Goal: Task Accomplishment & Management: Manage account settings

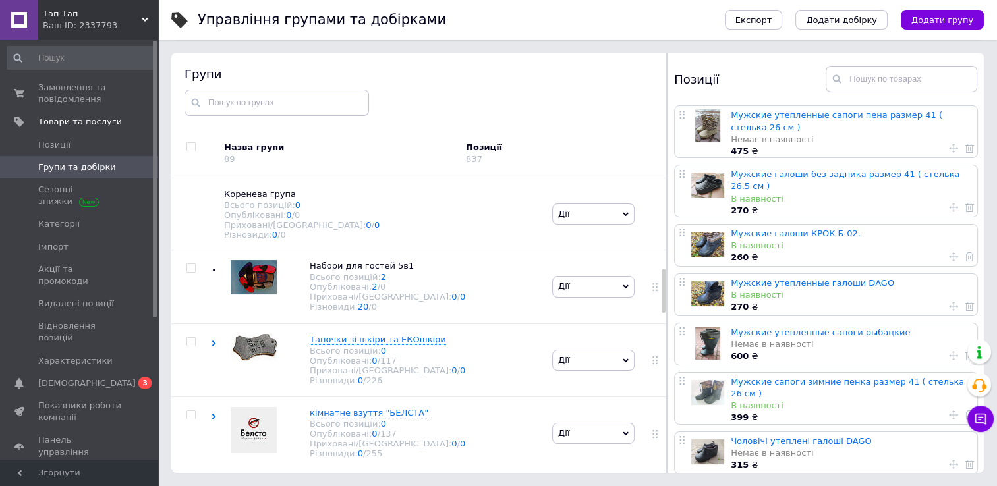
scroll to position [602, 0]
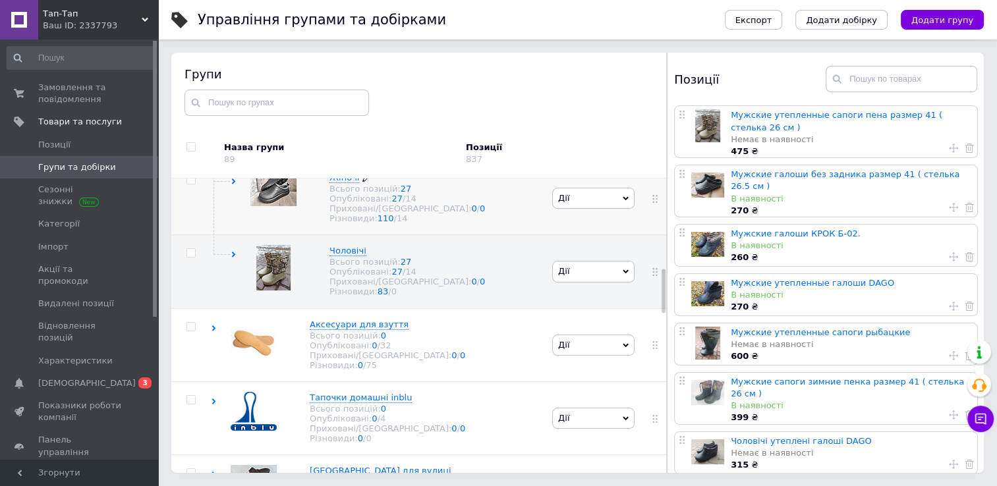
click at [342, 182] on span "Жіночі" at bounding box center [344, 178] width 30 height 10
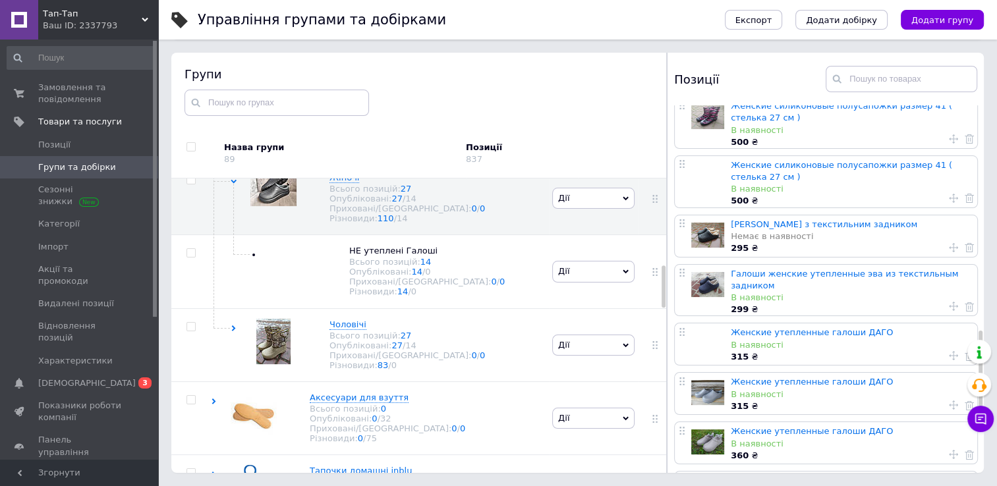
scroll to position [1033, 0]
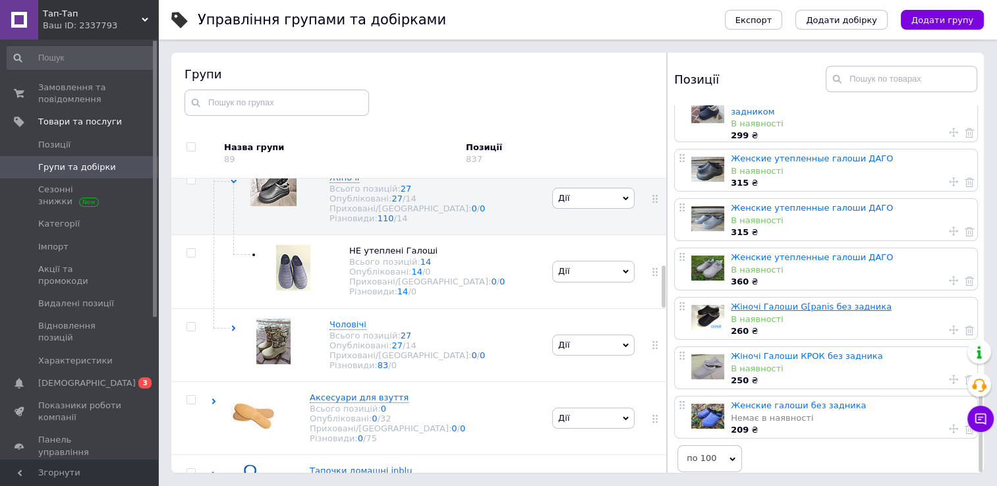
click at [750, 302] on link "Жіночі Галоши G[panis без задника" at bounding box center [810, 307] width 161 height 10
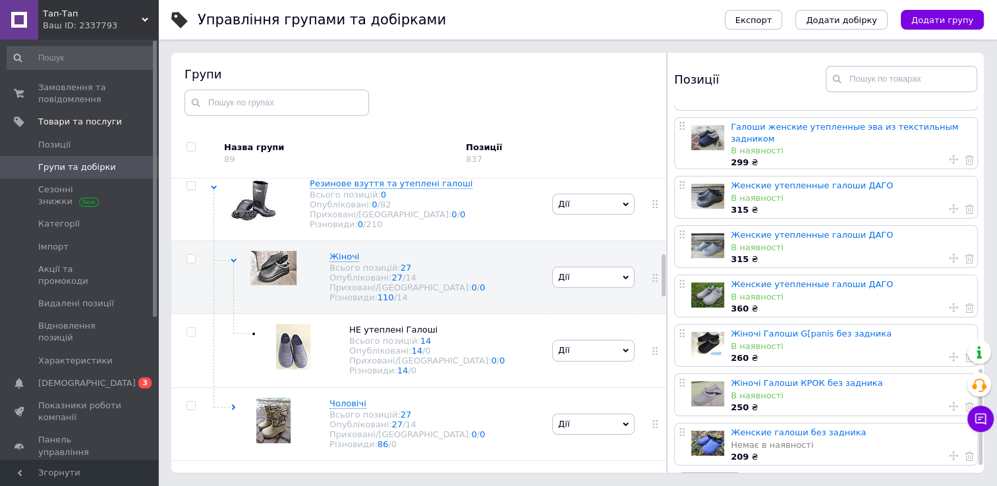
scroll to position [1033, 0]
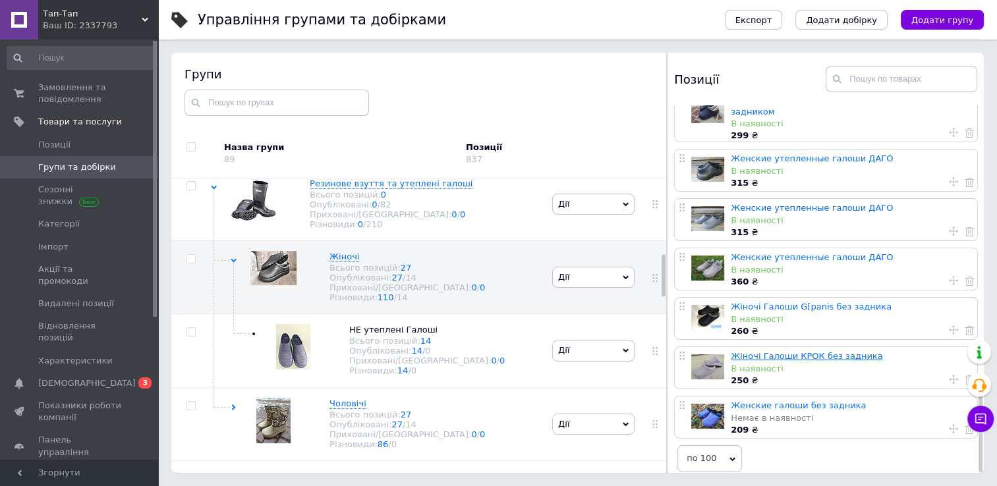
click at [759, 351] on link "Жіночі Галоши КРОК без задника" at bounding box center [805, 356] width 151 height 10
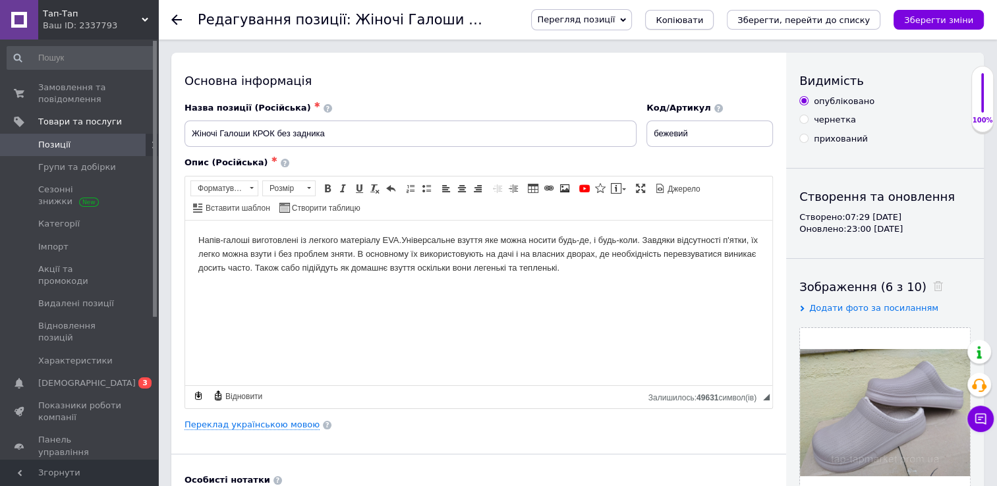
click at [703, 15] on span "Копіювати" at bounding box center [678, 20] width 47 height 10
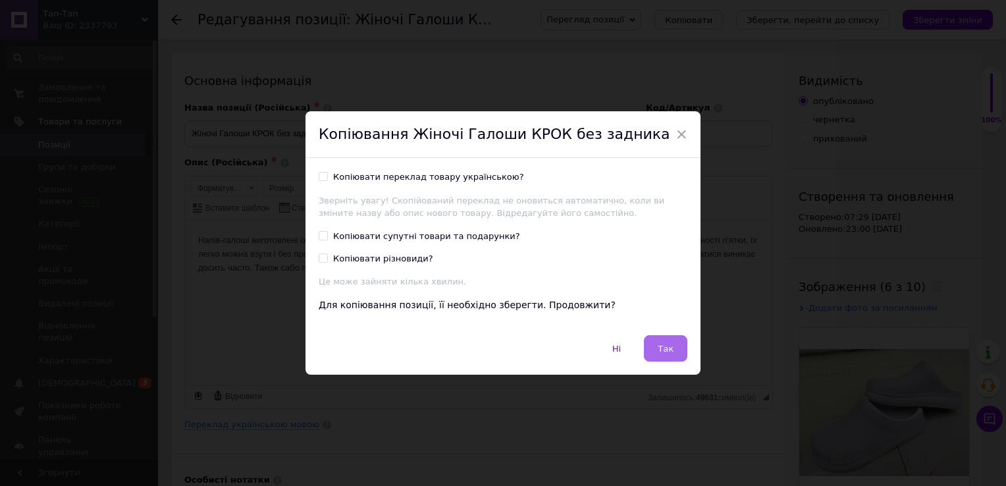
click at [664, 345] on span "Так" at bounding box center [666, 349] width 16 height 10
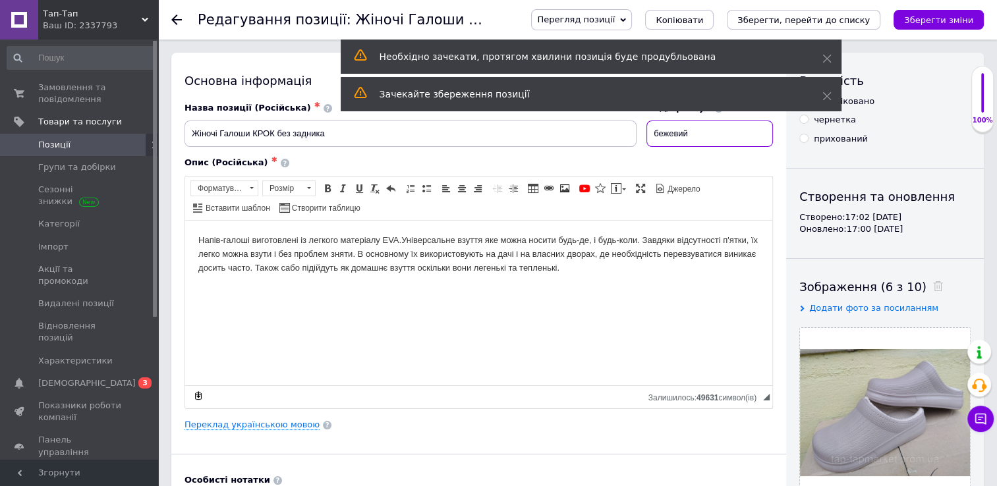
click at [709, 142] on input "бежевий" at bounding box center [709, 134] width 126 height 26
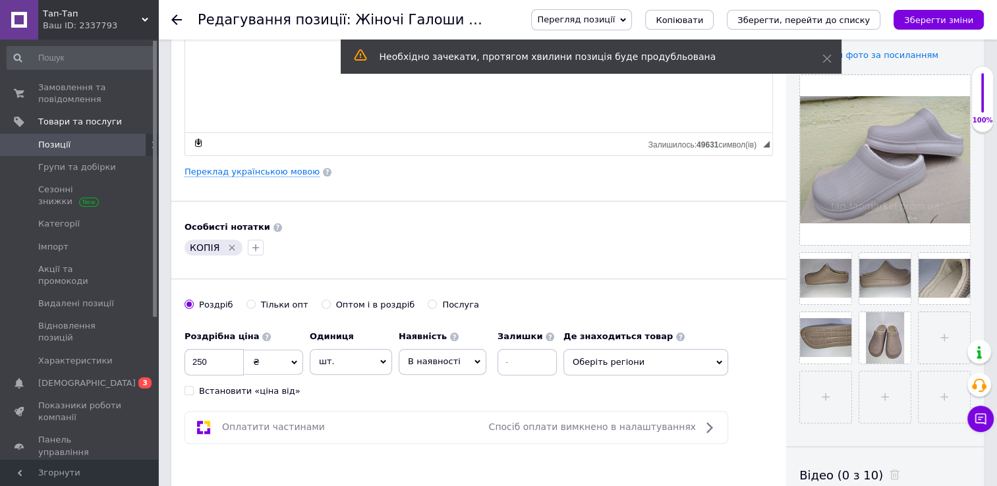
scroll to position [253, 0]
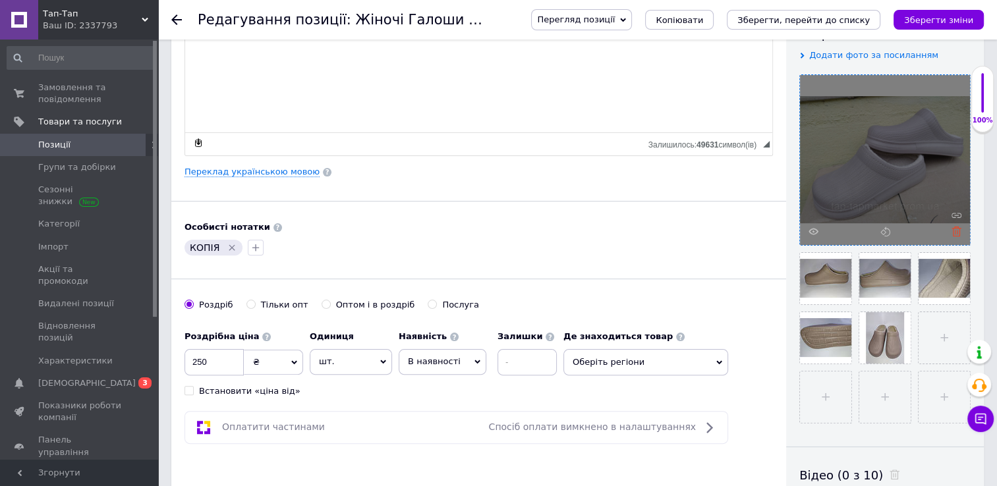
type input "бежевий полоска"
click at [953, 227] on icon at bounding box center [956, 232] width 10 height 10
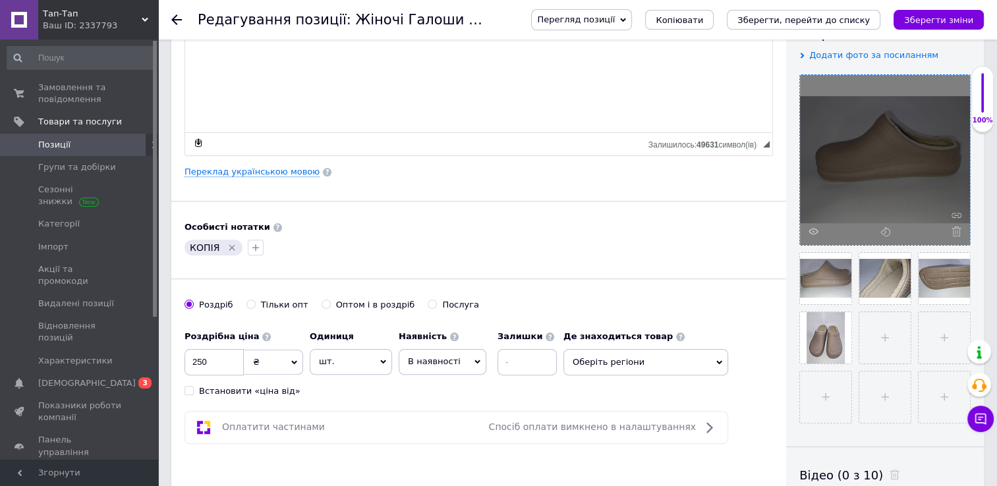
click at [953, 227] on icon at bounding box center [956, 232] width 10 height 10
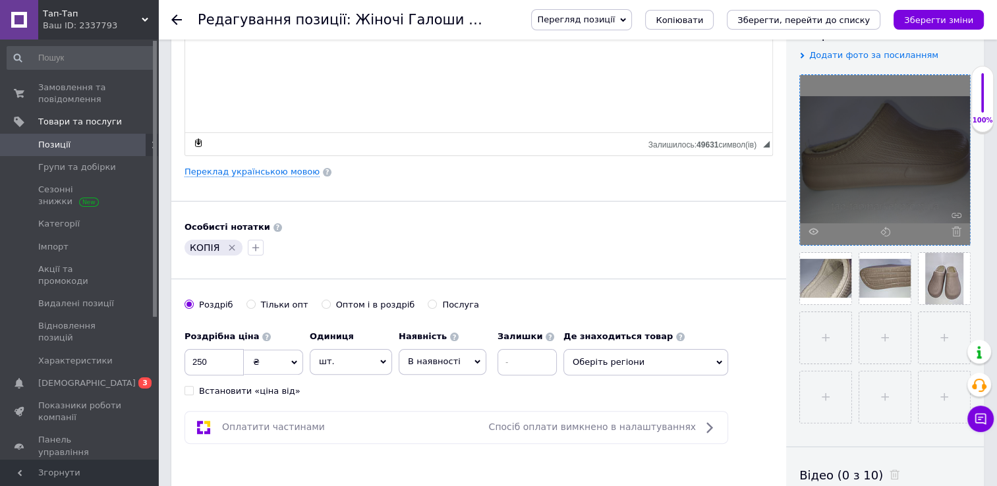
click at [953, 227] on icon at bounding box center [956, 232] width 10 height 10
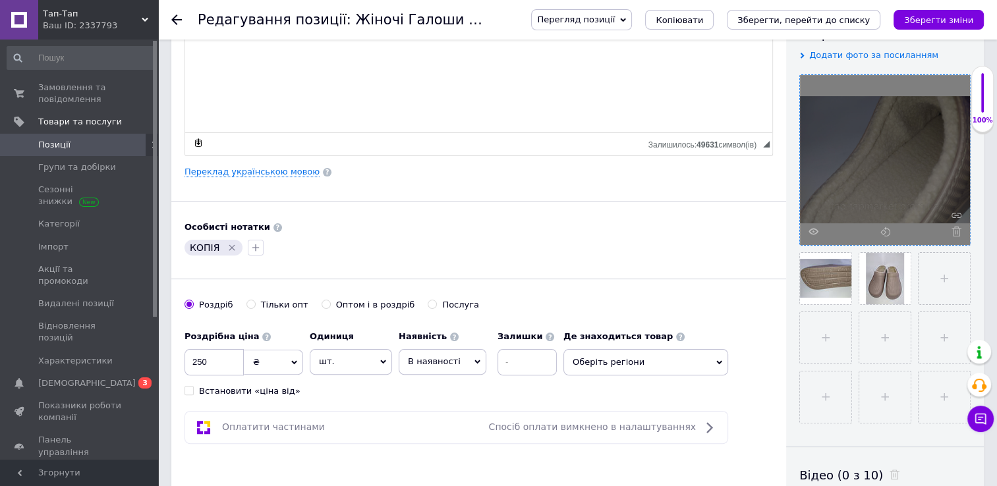
click at [953, 227] on icon at bounding box center [956, 232] width 10 height 10
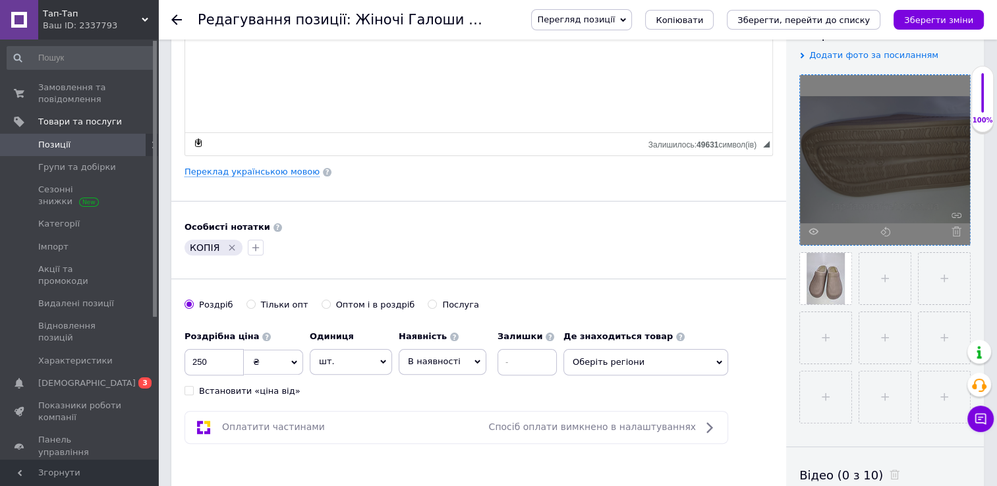
click at [953, 227] on icon at bounding box center [956, 232] width 10 height 10
click at [953, 227] on div at bounding box center [885, 160] width 170 height 170
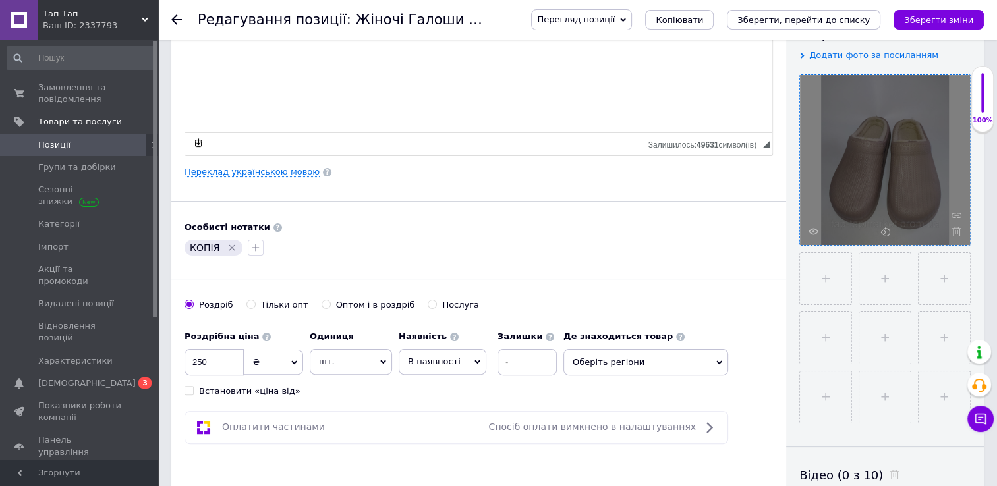
click at [953, 227] on icon at bounding box center [956, 232] width 10 height 10
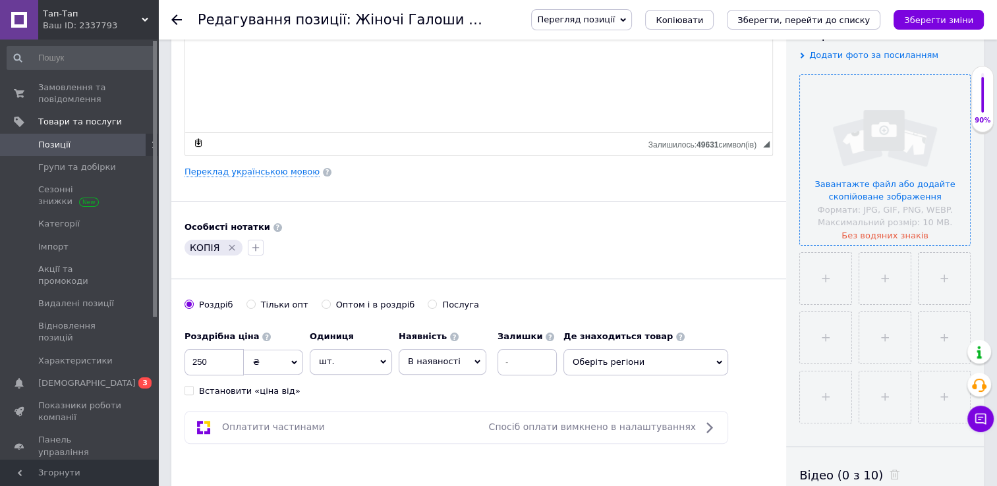
scroll to position [0, 0]
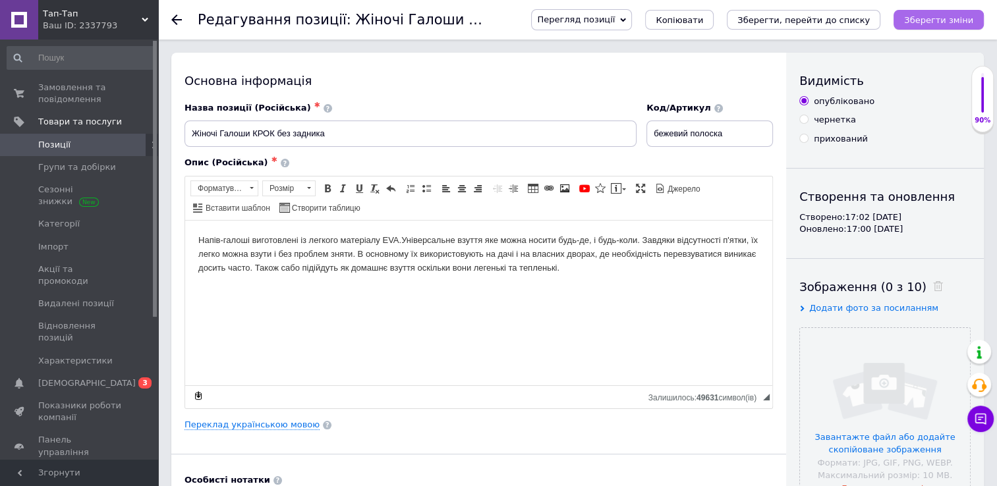
click at [948, 18] on icon "Зберегти зміни" at bounding box center [938, 20] width 69 height 10
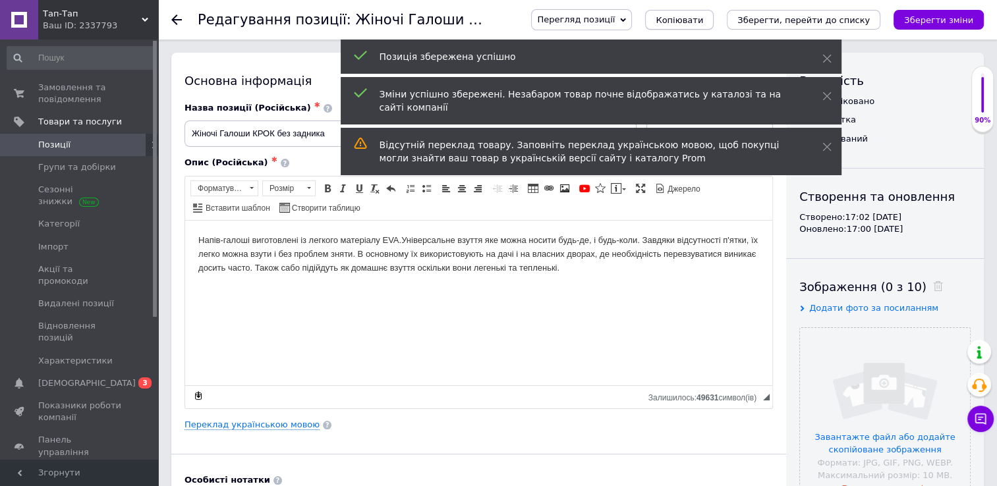
click at [703, 20] on span "Копіювати" at bounding box center [678, 20] width 47 height 10
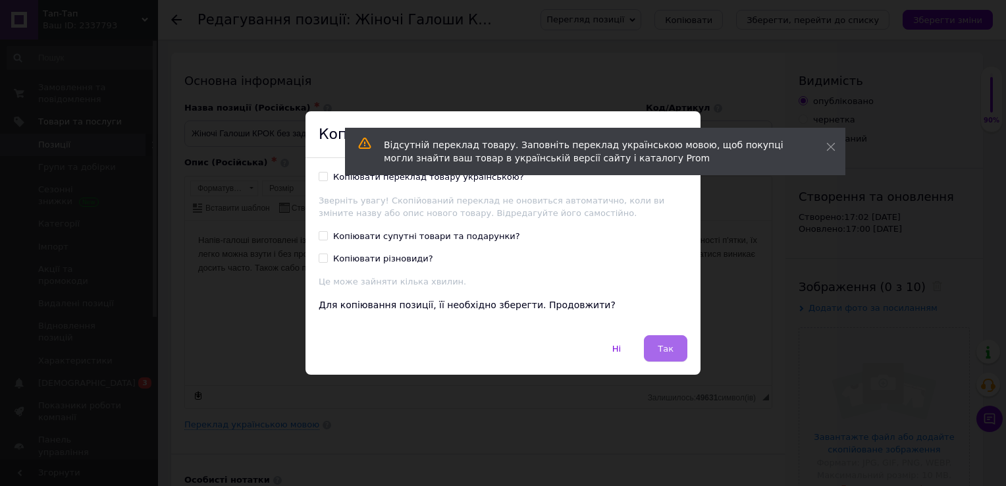
click at [665, 349] on span "Так" at bounding box center [666, 349] width 16 height 10
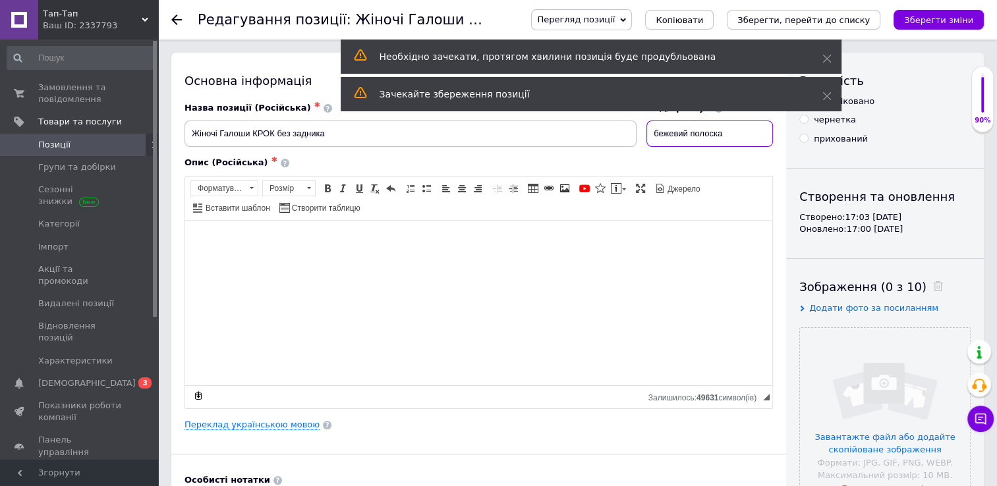
click at [732, 129] on input "бежевий полоска" at bounding box center [709, 134] width 126 height 26
type input "б"
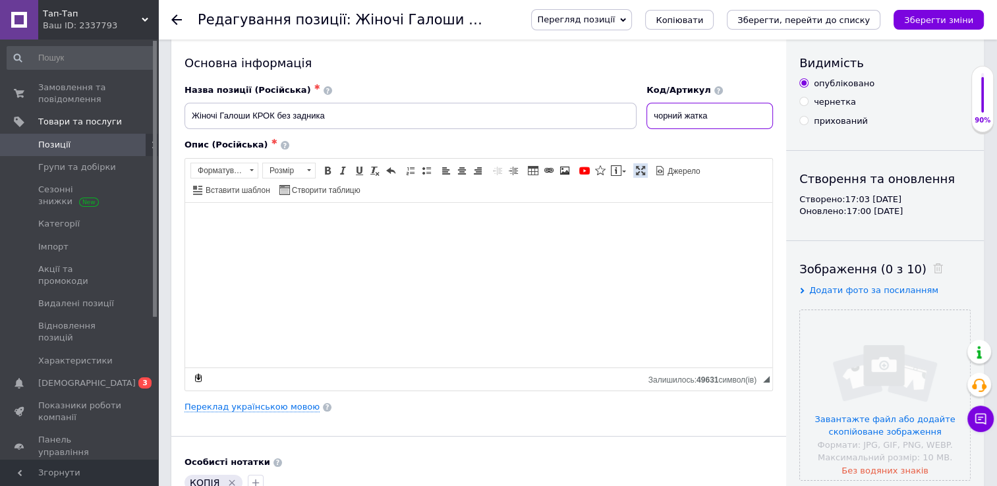
scroll to position [8, 0]
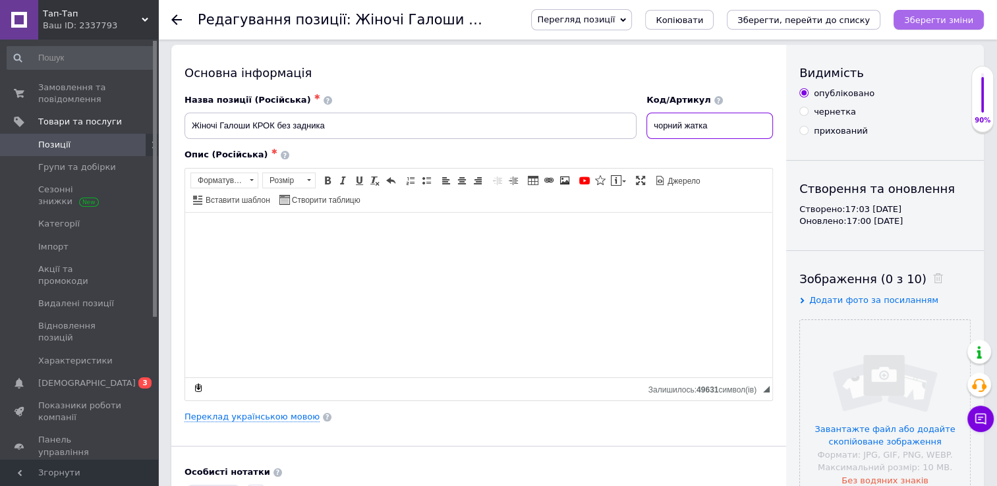
type input "чорний жатка"
click at [938, 15] on icon "Зберегти зміни" at bounding box center [938, 20] width 69 height 10
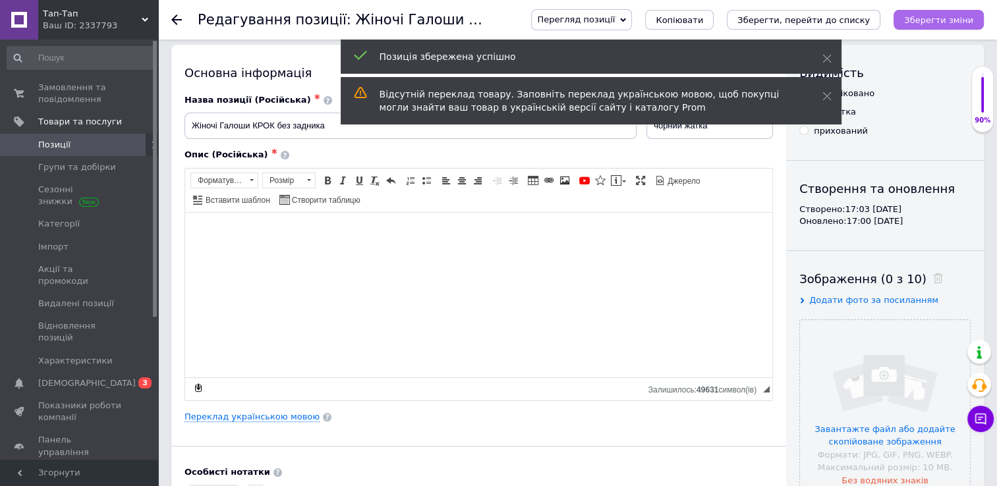
click at [938, 15] on icon "Зберегти зміни" at bounding box center [938, 20] width 69 height 10
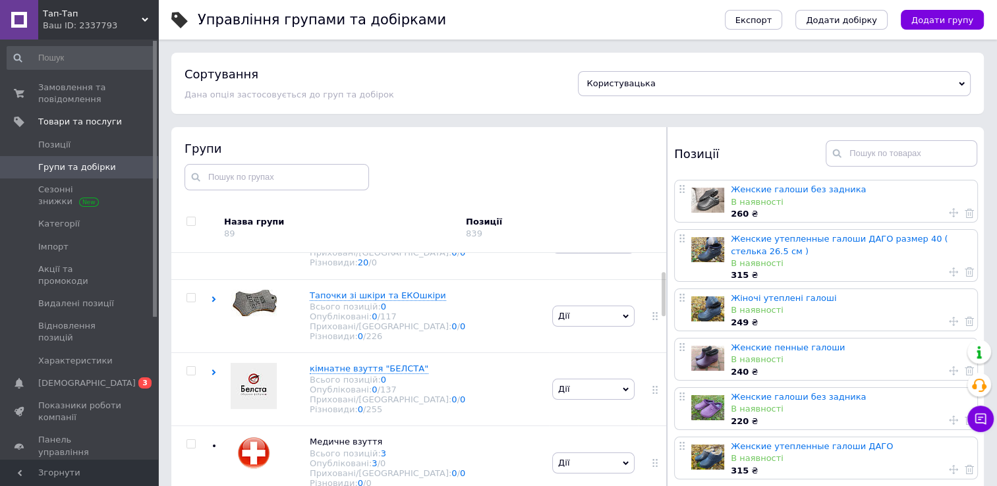
scroll to position [121, 0]
click at [353, 371] on span "кімнатне взуття "БЕЛСТА"" at bounding box center [369, 367] width 119 height 10
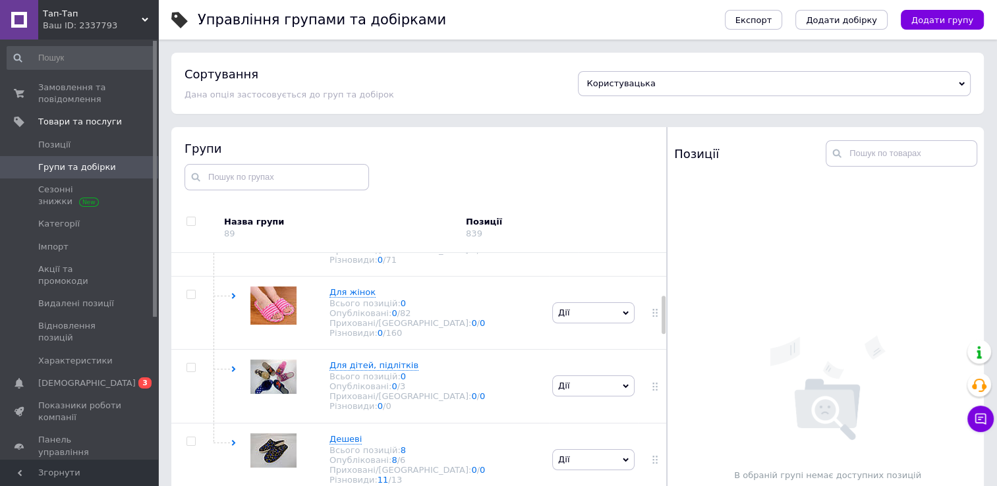
scroll to position [344, 0]
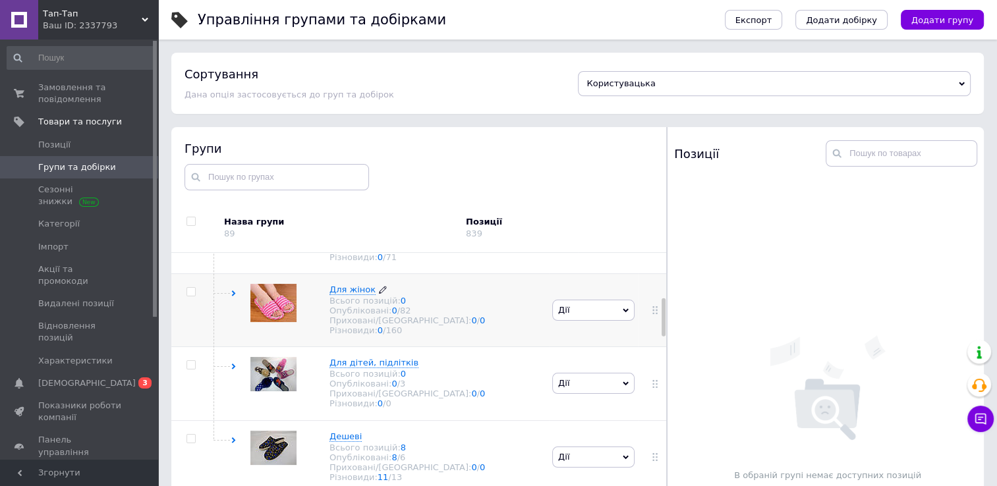
click at [352, 294] on span "Для жінок" at bounding box center [352, 290] width 46 height 10
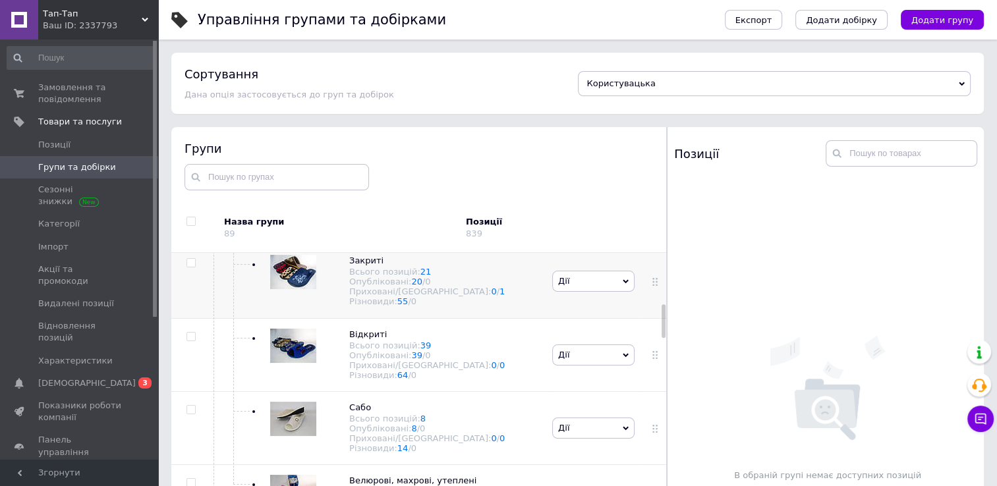
scroll to position [448, 0]
click at [364, 264] on span "Закриті" at bounding box center [366, 259] width 34 height 10
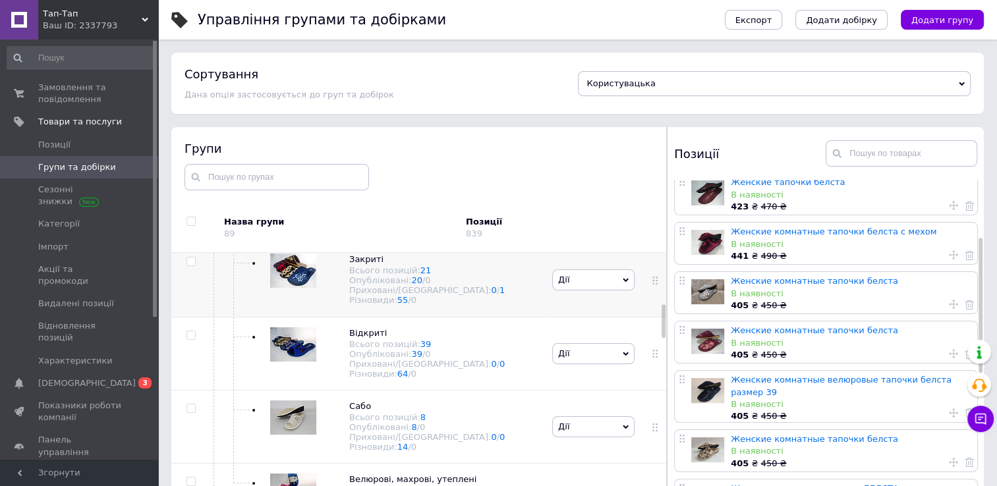
scroll to position [157, 0]
click at [744, 279] on link "Женские комнатные тапочки белста" at bounding box center [813, 280] width 167 height 10
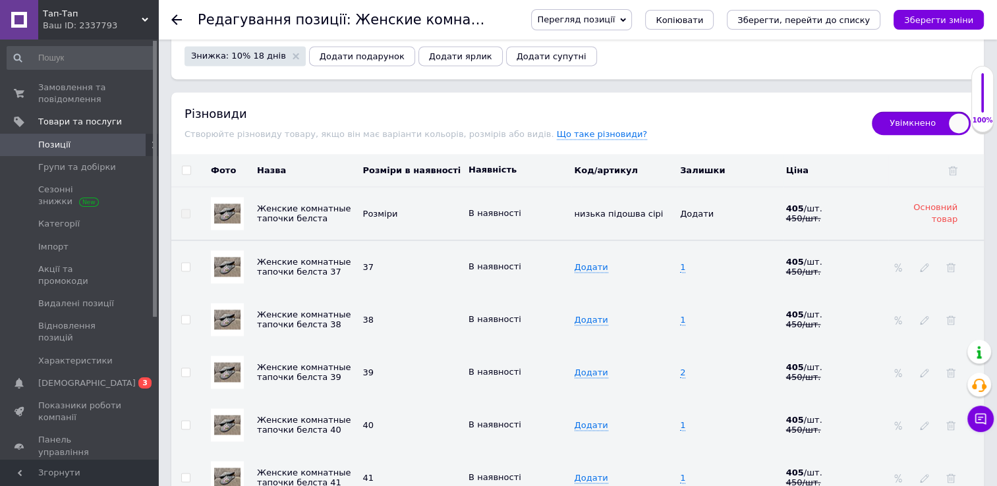
scroll to position [1869, 0]
click at [946, 420] on icon at bounding box center [950, 424] width 9 height 9
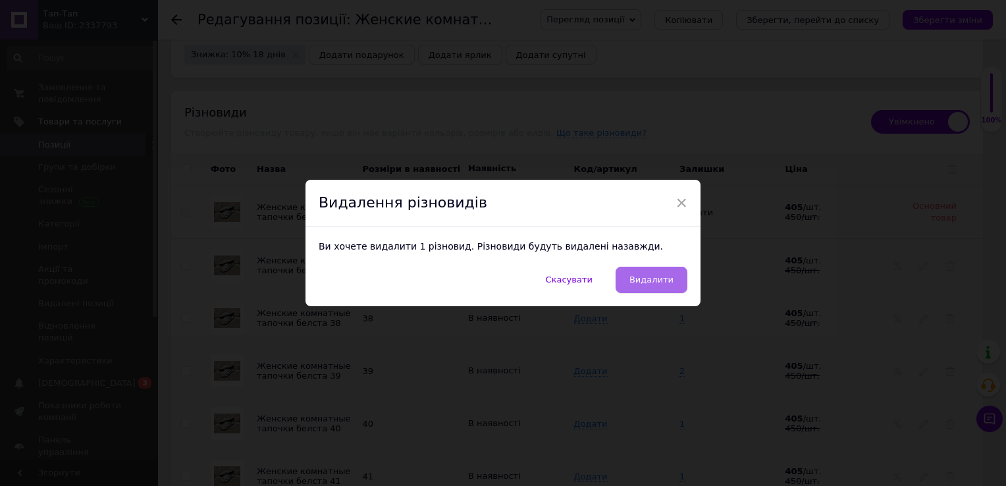
click at [656, 278] on span "Видалити" at bounding box center [652, 280] width 44 height 10
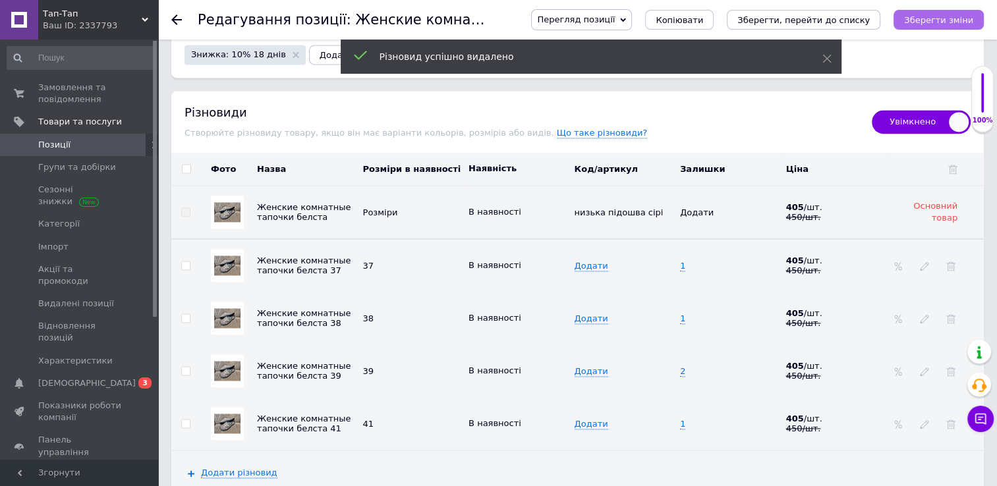
click at [940, 15] on icon "Зберегти зміни" at bounding box center [938, 20] width 69 height 10
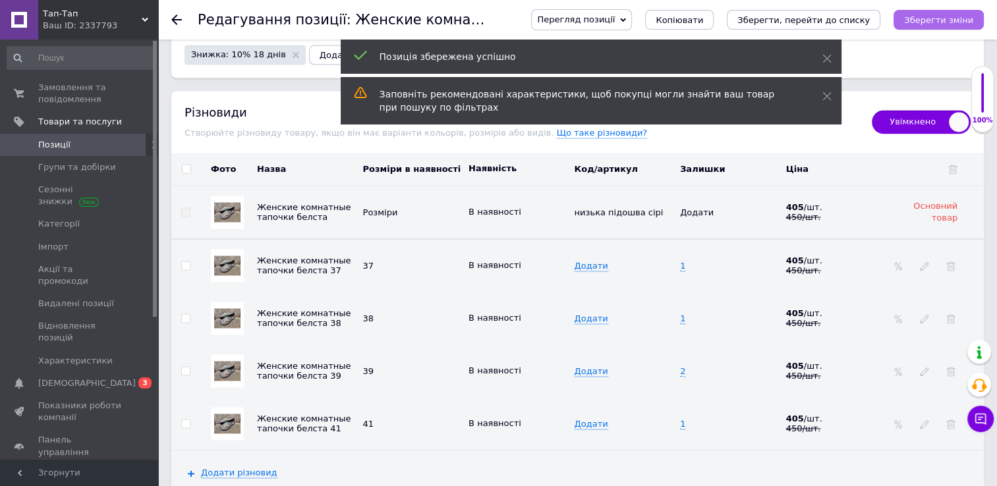
click at [940, 15] on icon "Зберегти зміни" at bounding box center [938, 20] width 69 height 10
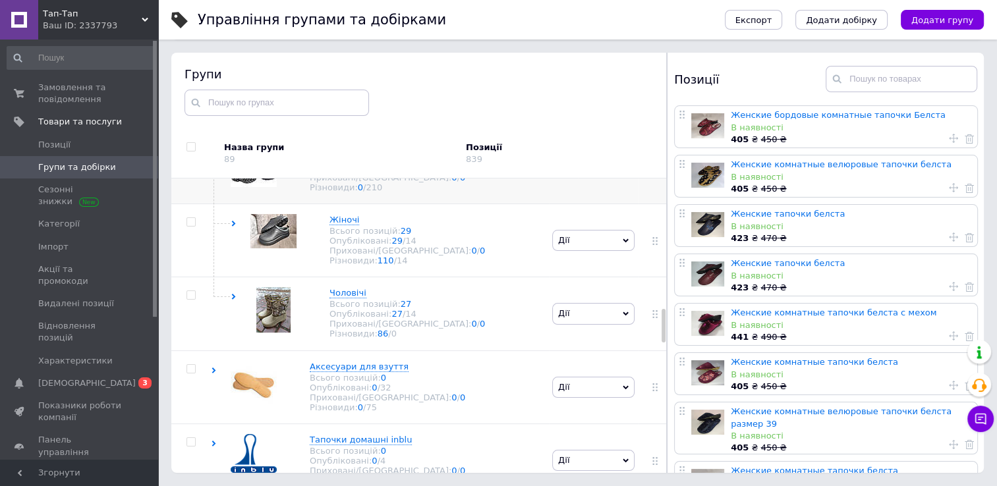
scroll to position [1153, 0]
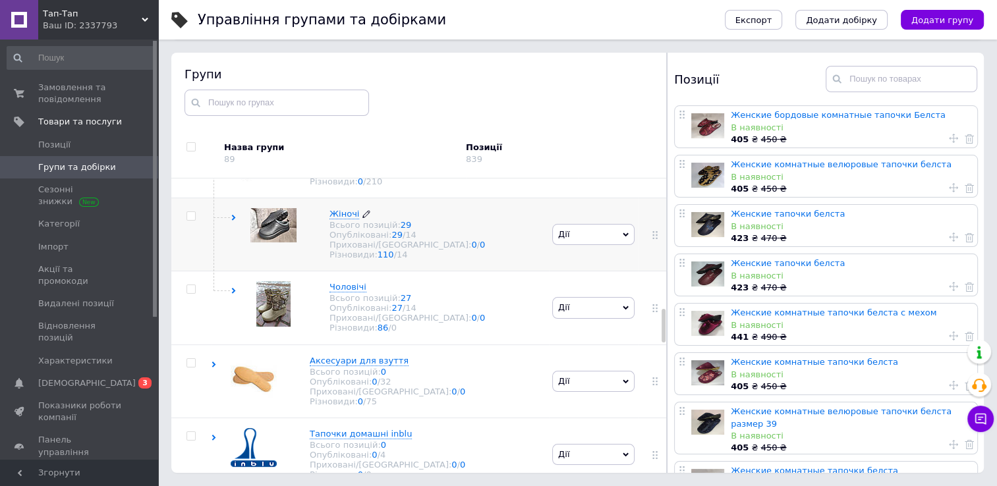
click at [345, 219] on span "Жіночі" at bounding box center [344, 214] width 30 height 10
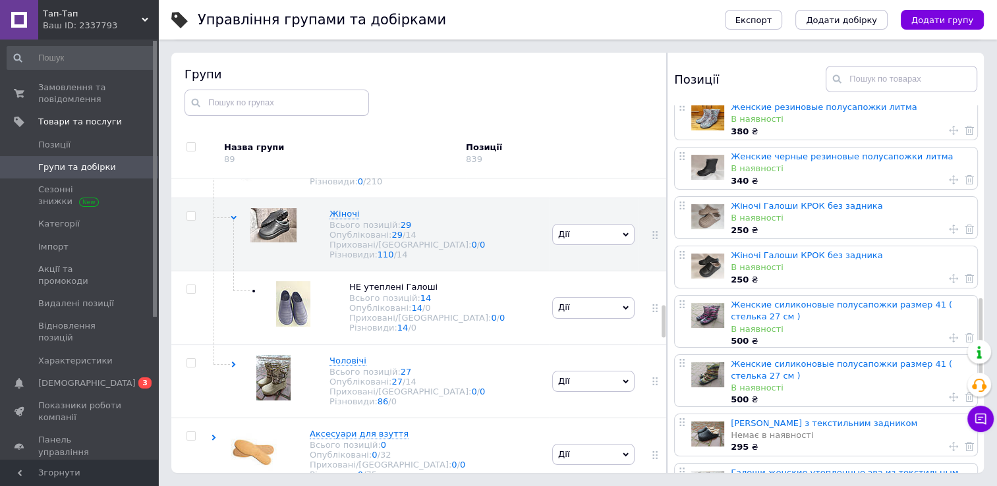
scroll to position [758, 0]
click at [763, 251] on link "Жіночі Галоши КРОК без задника" at bounding box center [805, 256] width 151 height 10
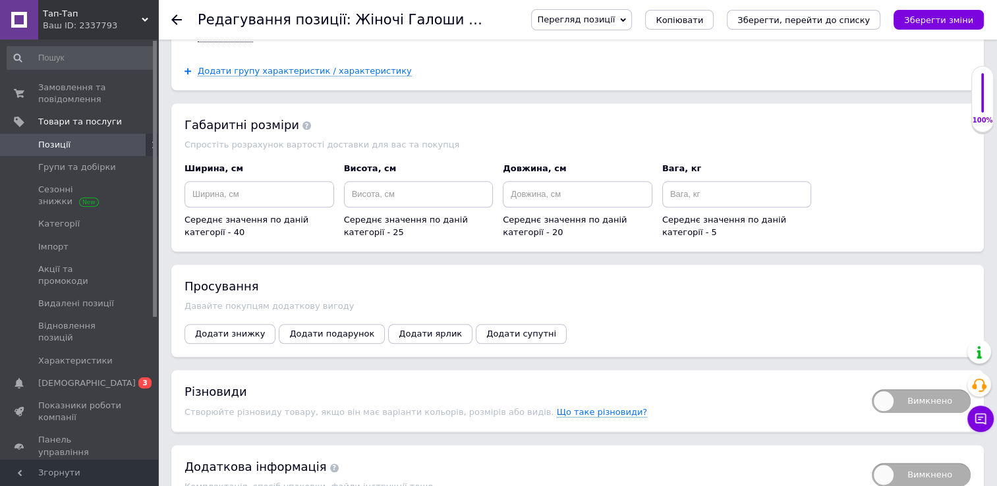
scroll to position [1375, 0]
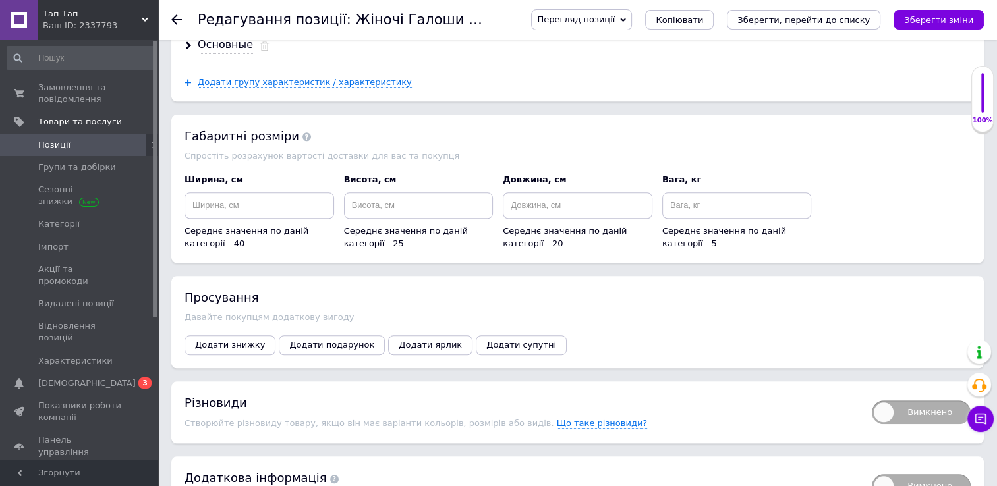
click at [936, 400] on span "Вимкнено" at bounding box center [920, 412] width 99 height 24
click at [871, 392] on input "Вимкнено" at bounding box center [867, 396] width 9 height 9
checkbox input "true"
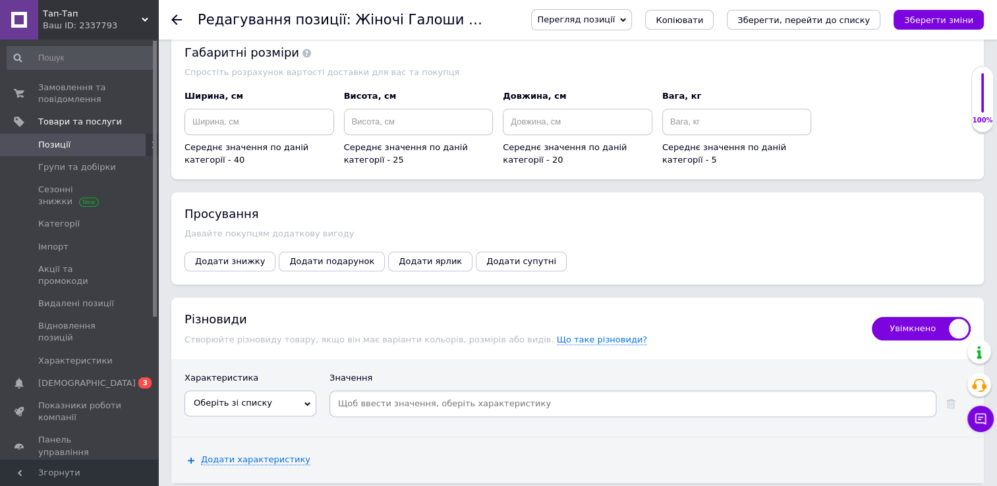
scroll to position [1459, 0]
click at [285, 390] on span "Оберіть зі списку" at bounding box center [250, 402] width 132 height 25
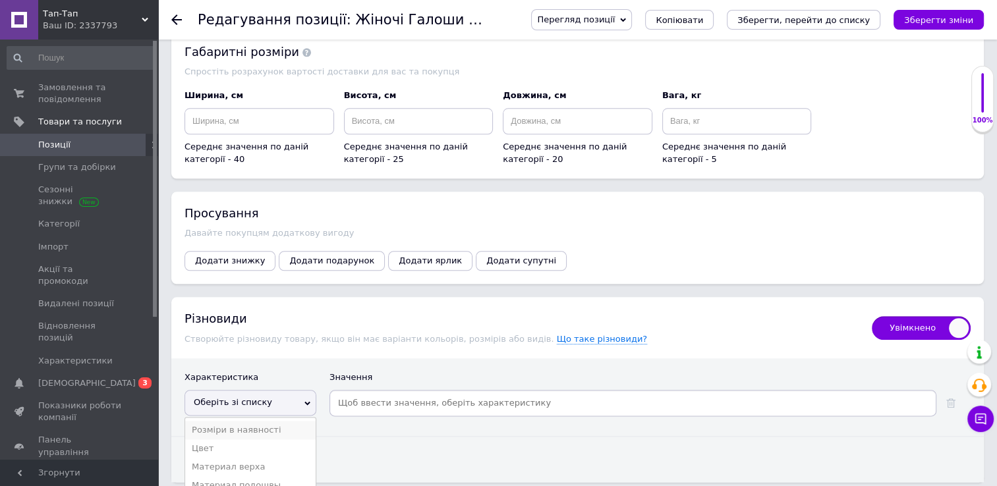
click at [224, 421] on li "Розміри в наявності" at bounding box center [250, 430] width 130 height 18
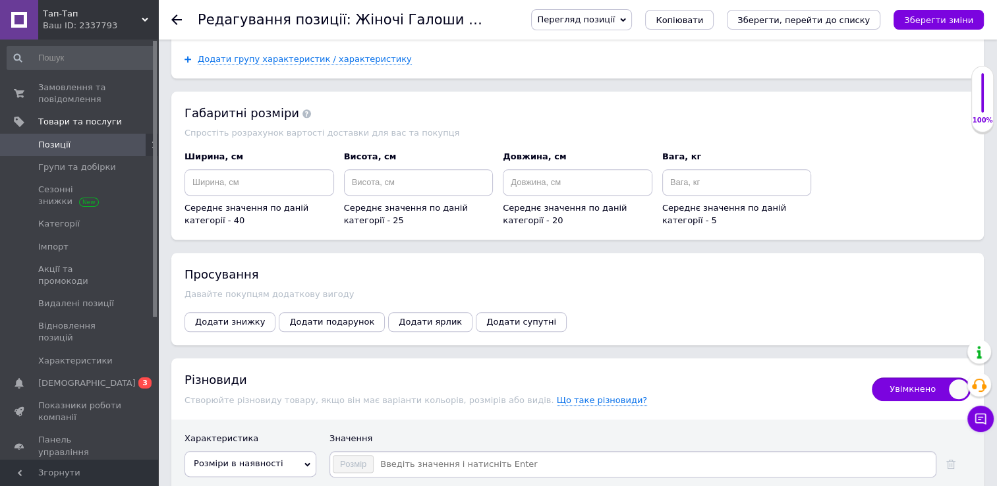
scroll to position [1487, 0]
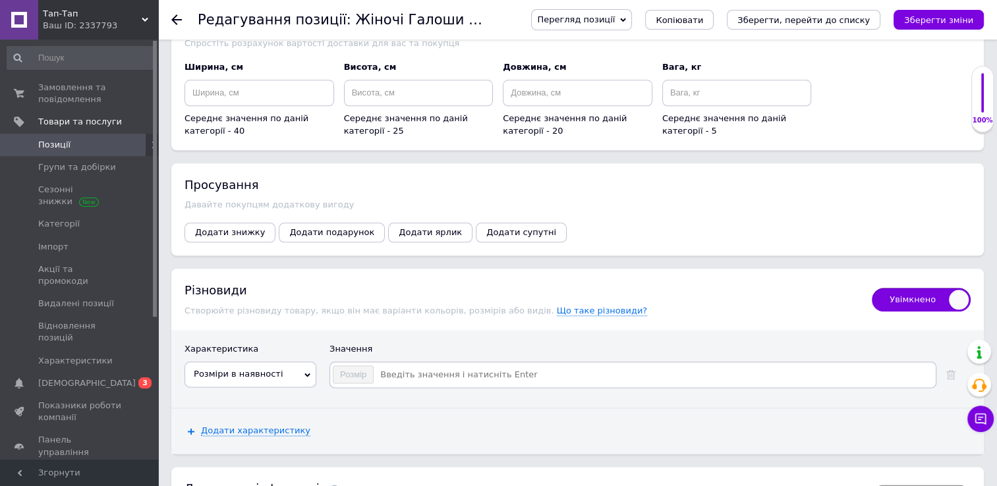
click at [377, 365] on input at bounding box center [653, 375] width 559 height 20
type input "36 ( стелька 23 см )"
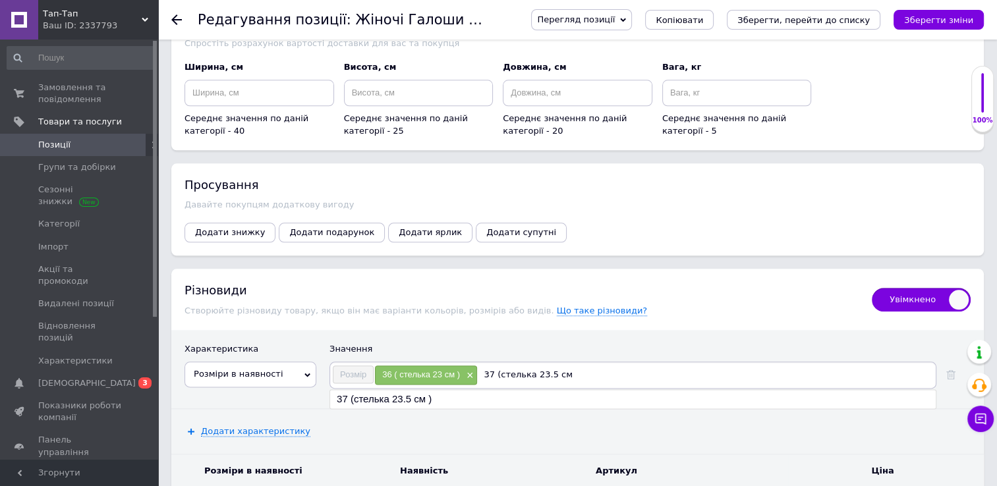
type input "37 (стелька 23.5 см )"
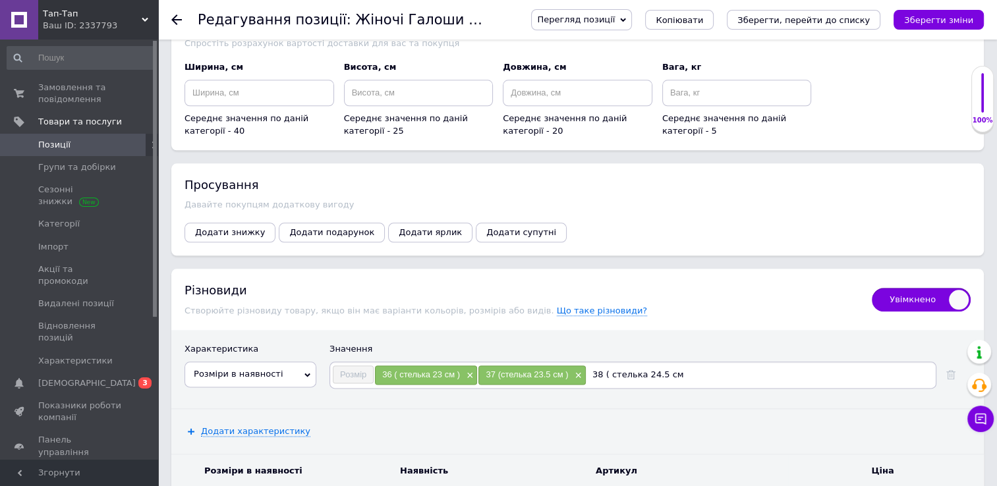
type input "38 ( стелька 24.5 см )"
type input "39 ( стелька 25 см )"
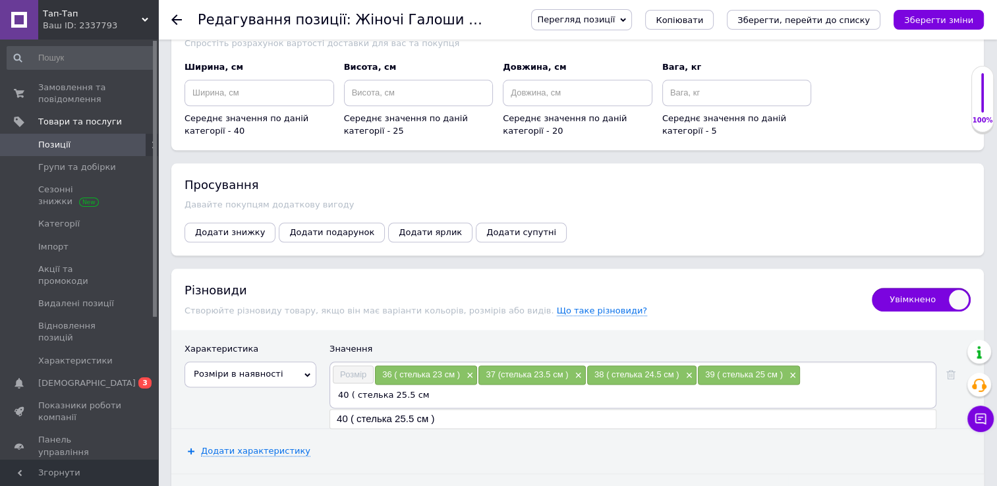
type input "40 ( стелька 25.5 см )"
type input "41 ( стелька 26.5 см 0"
type input "41 ( стелька 26.5 см )"
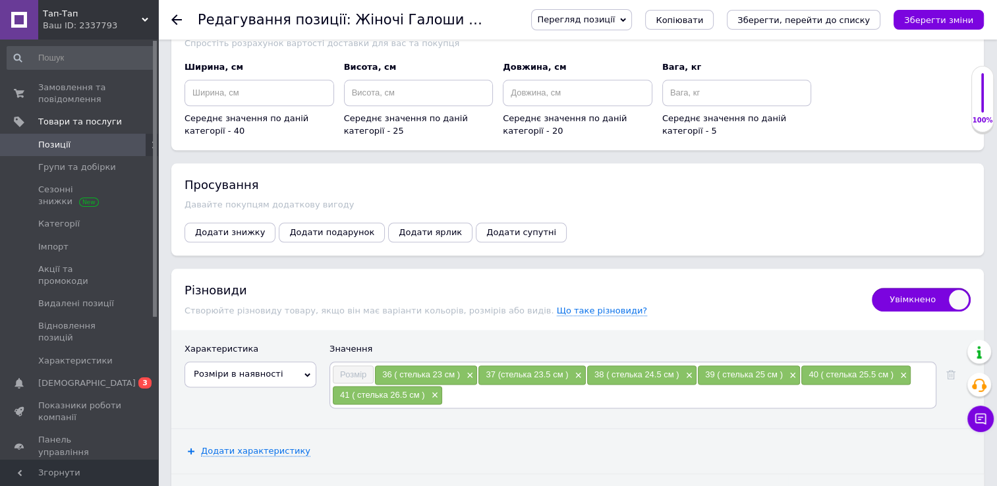
click at [923, 9] on div "Перегляд позиції Зберегти та переглянути на сайті Зберегти та переглянути на ма…" at bounding box center [751, 19] width 466 height 21
click at [929, 18] on icon "Зберегти зміни" at bounding box center [938, 20] width 69 height 10
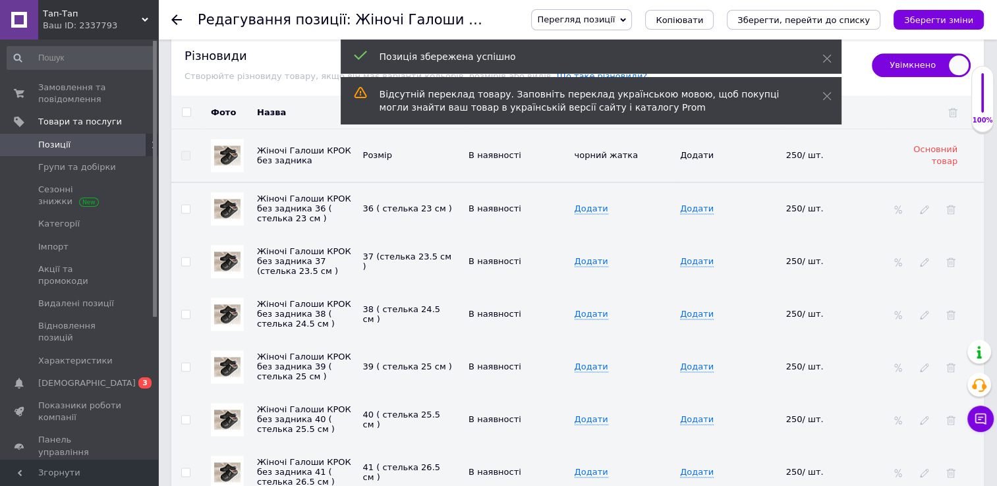
scroll to position [1755, 0]
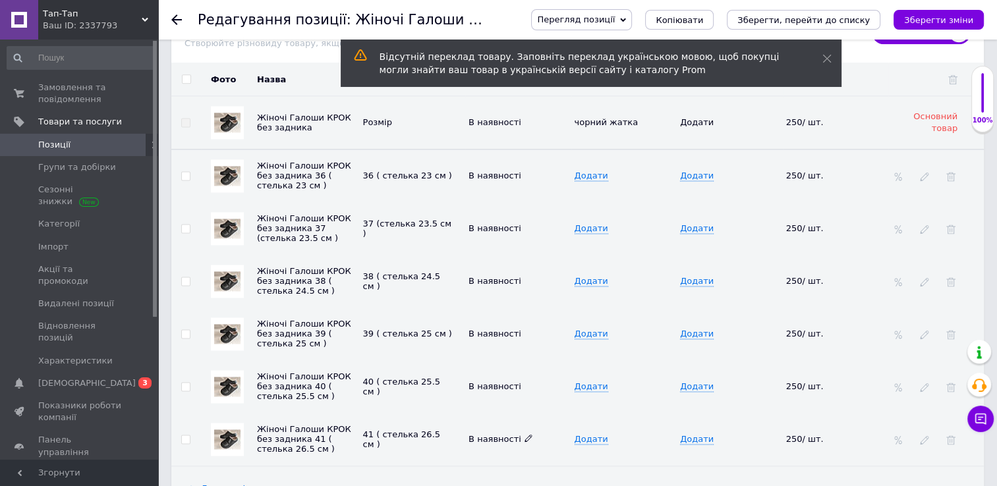
click at [524, 435] on use at bounding box center [527, 438] width 7 height 7
click at [498, 455] on li "Немає в наявності" at bounding box center [515, 464] width 104 height 18
click at [684, 171] on span "Додати" at bounding box center [697, 176] width 34 height 11
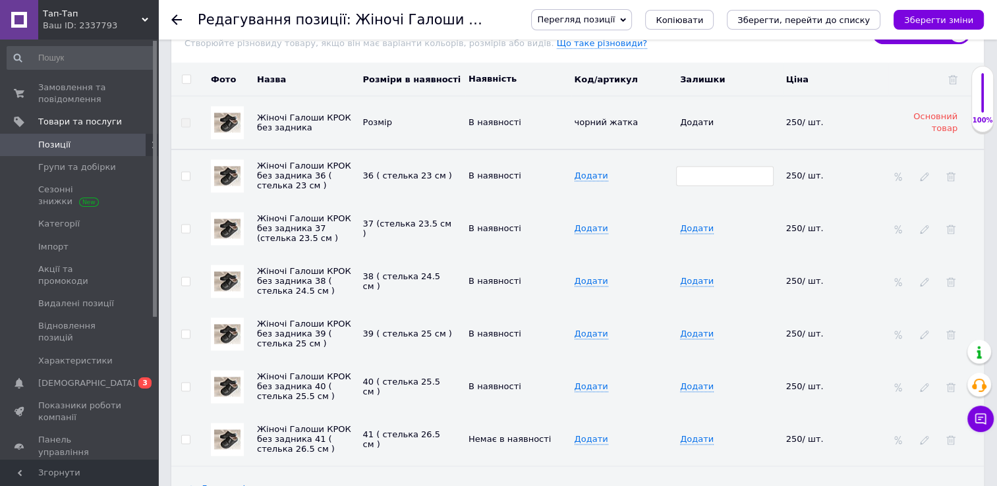
click at [684, 166] on input at bounding box center [724, 176] width 97 height 20
type input "1"
click at [686, 223] on span "Додати" at bounding box center [697, 228] width 34 height 11
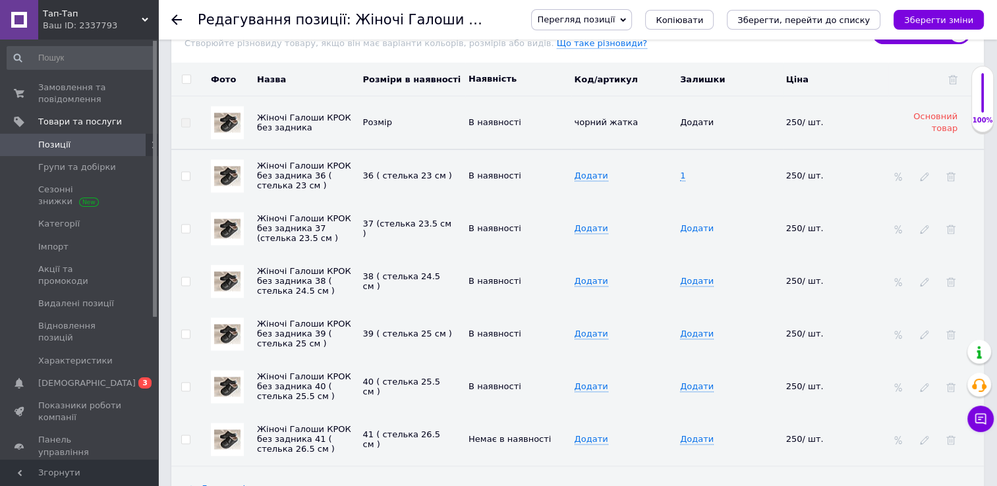
click at [686, 223] on span "Додати" at bounding box center [697, 228] width 34 height 11
click at [686, 219] on input at bounding box center [724, 229] width 97 height 20
type input "1"
click at [686, 276] on span "Додати" at bounding box center [697, 281] width 34 height 11
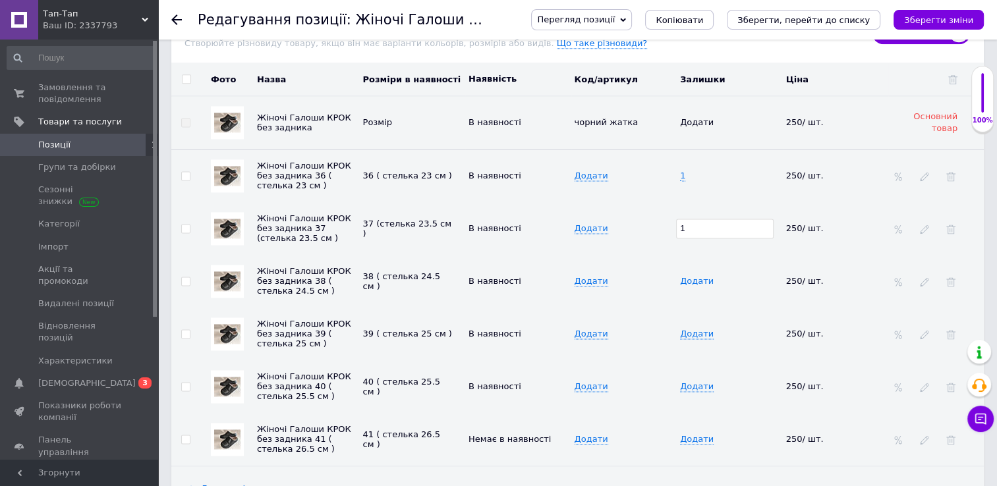
click at [686, 276] on span "Додати" at bounding box center [697, 281] width 34 height 11
click at [686, 271] on input at bounding box center [724, 281] width 97 height 20
type input "1"
click at [686, 329] on span "Додати" at bounding box center [697, 334] width 34 height 11
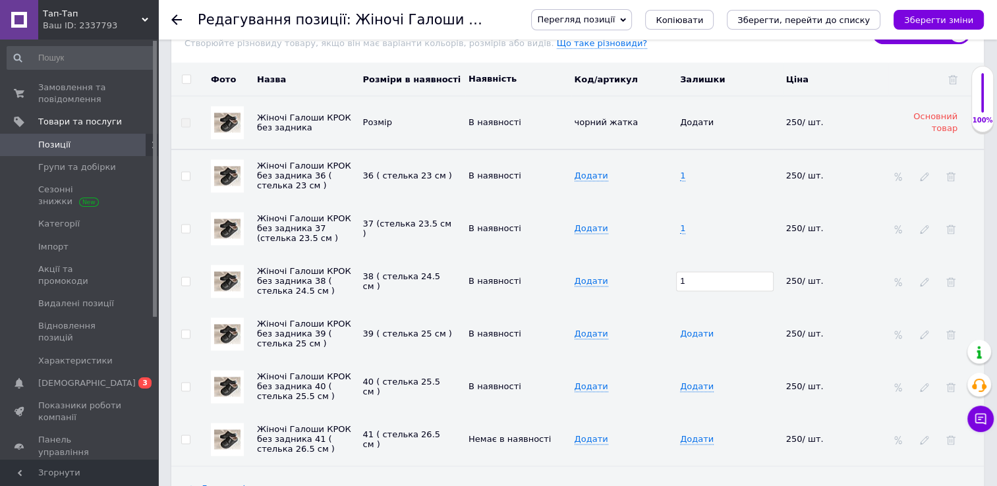
click at [686, 329] on span "Додати" at bounding box center [697, 334] width 34 height 11
type input "1"
click at [688, 381] on span "Додати" at bounding box center [697, 386] width 34 height 11
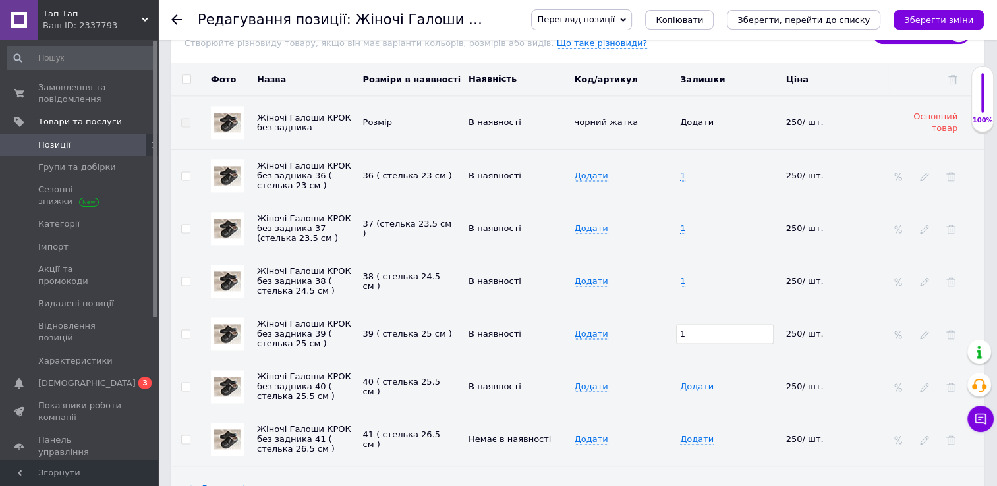
click at [688, 381] on span "Додати" at bounding box center [697, 386] width 34 height 11
click at [688, 377] on input at bounding box center [724, 387] width 97 height 20
type input "1"
click at [931, 23] on icon "Зберегти зміни" at bounding box center [938, 20] width 69 height 10
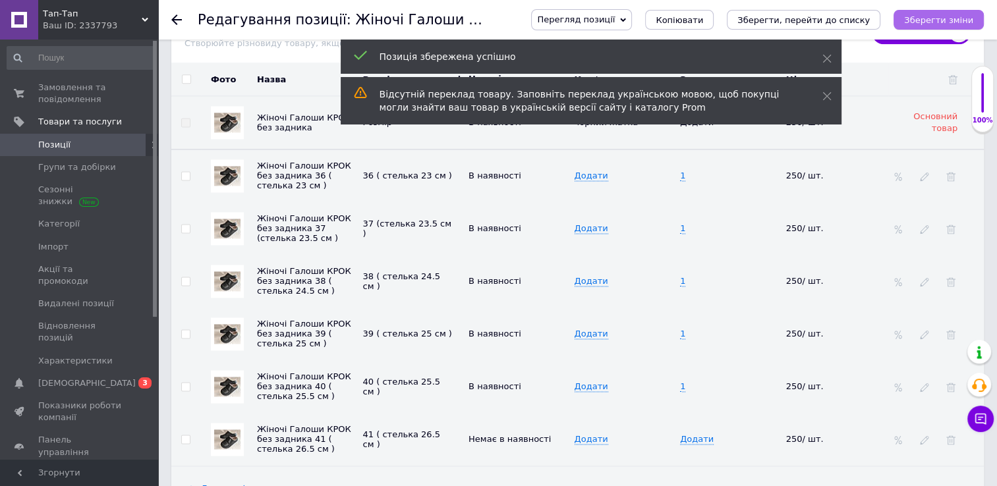
click at [931, 23] on icon "Зберегти зміни" at bounding box center [938, 20] width 69 height 10
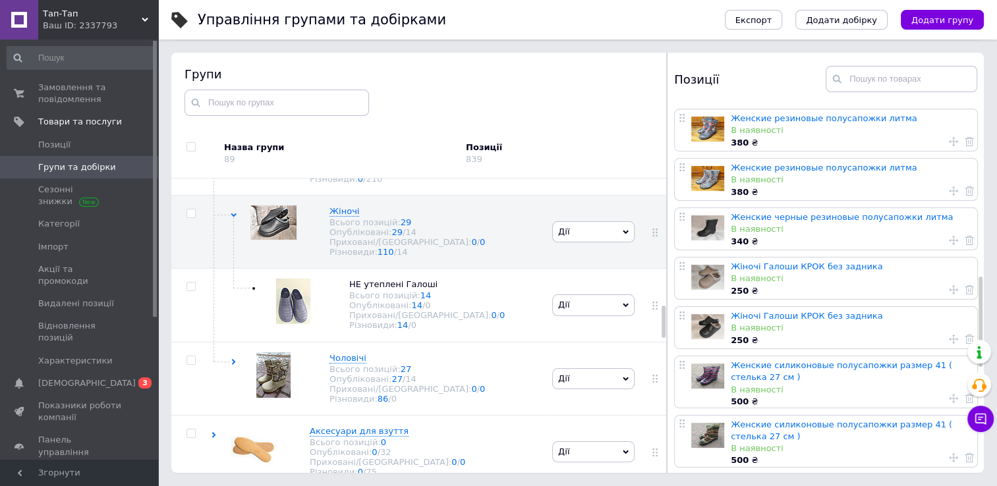
scroll to position [700, 0]
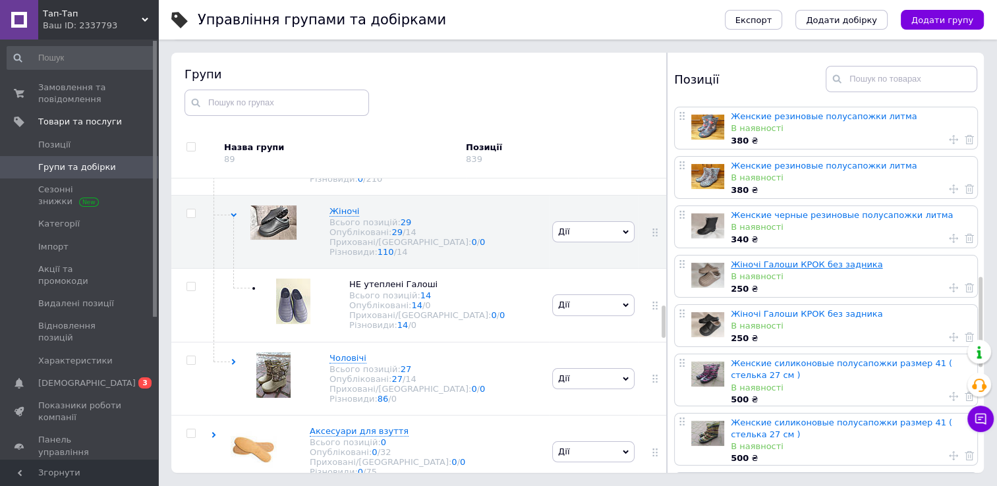
click at [740, 260] on link "Жіночі Галоши КРОК без задника" at bounding box center [805, 265] width 151 height 10
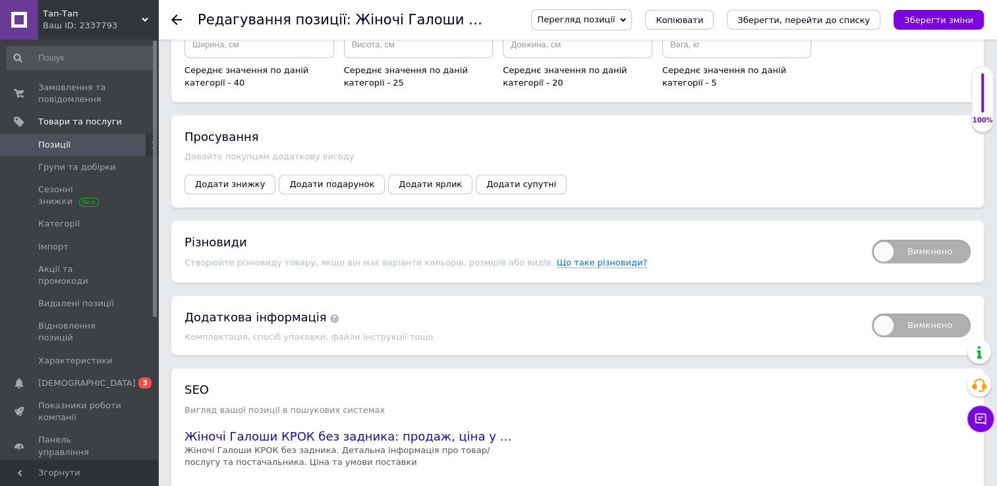
scroll to position [1593, 0]
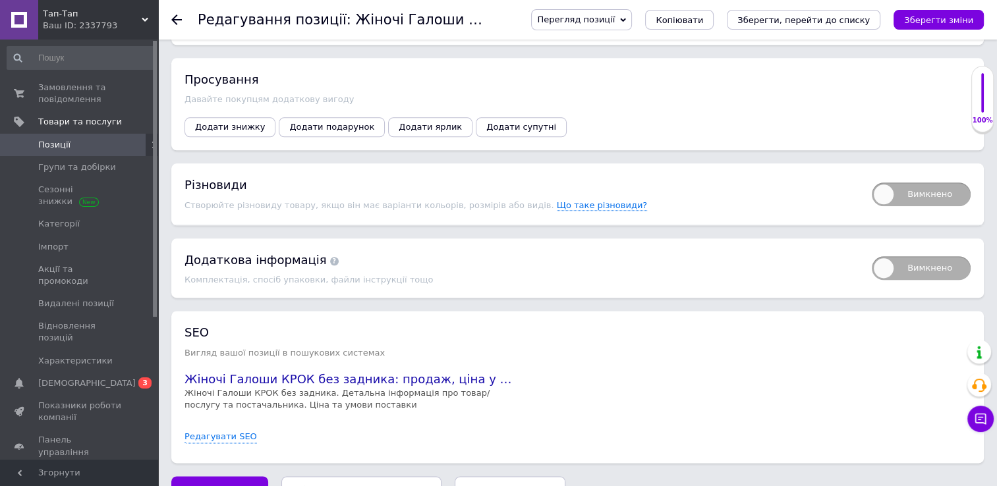
click at [914, 182] on span "Вимкнено" at bounding box center [920, 194] width 99 height 24
click at [871, 174] on input "Вимкнено" at bounding box center [867, 178] width 9 height 9
checkbox input "true"
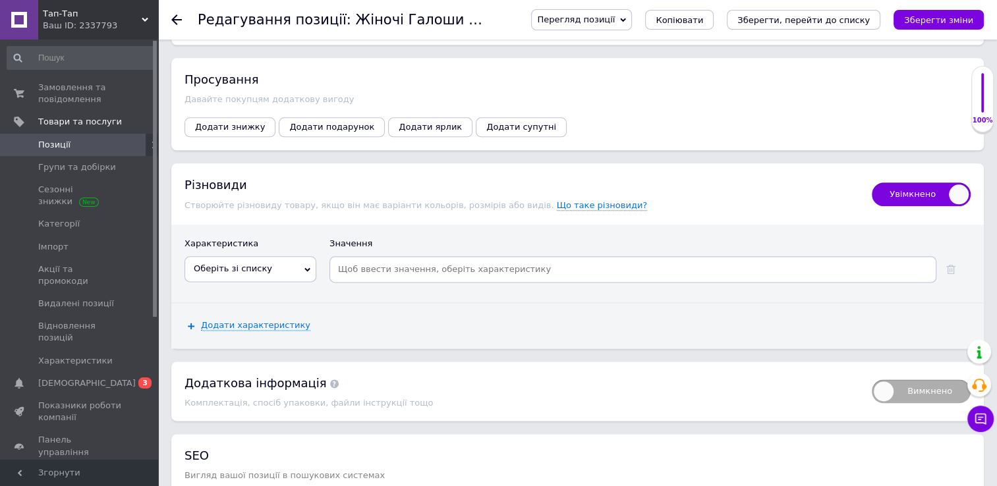
click at [286, 256] on span "Оберіть зі списку" at bounding box center [250, 268] width 132 height 25
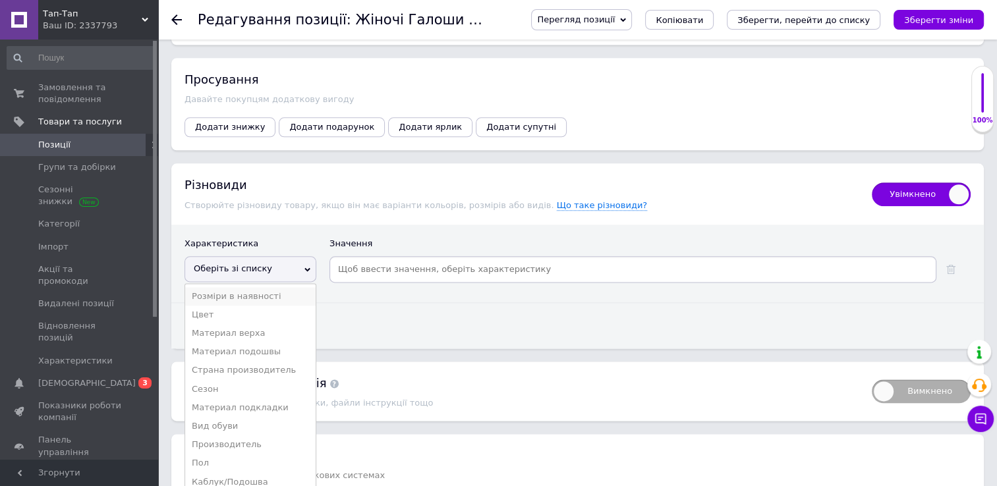
click at [246, 287] on li "Розміри в наявності" at bounding box center [250, 296] width 130 height 18
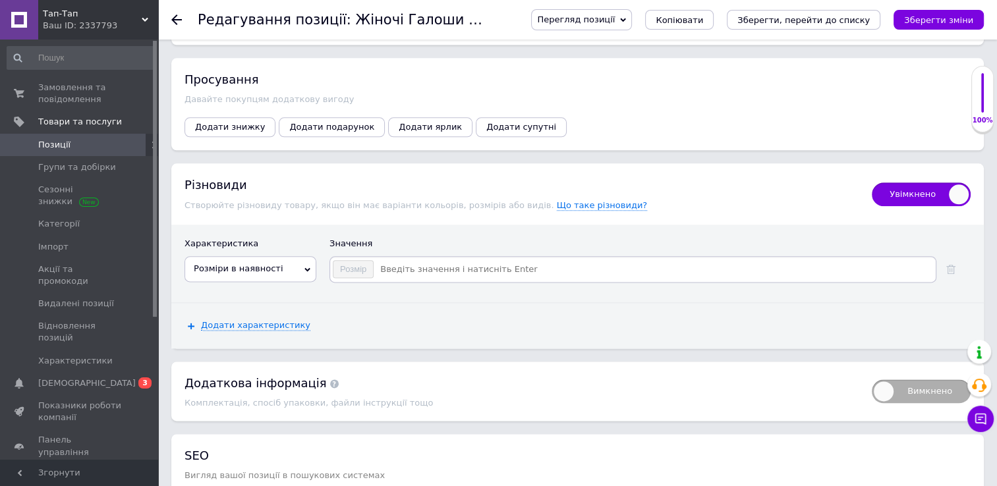
click at [391, 260] on input at bounding box center [653, 270] width 559 height 20
type input "36 ( стелька 22 см )"
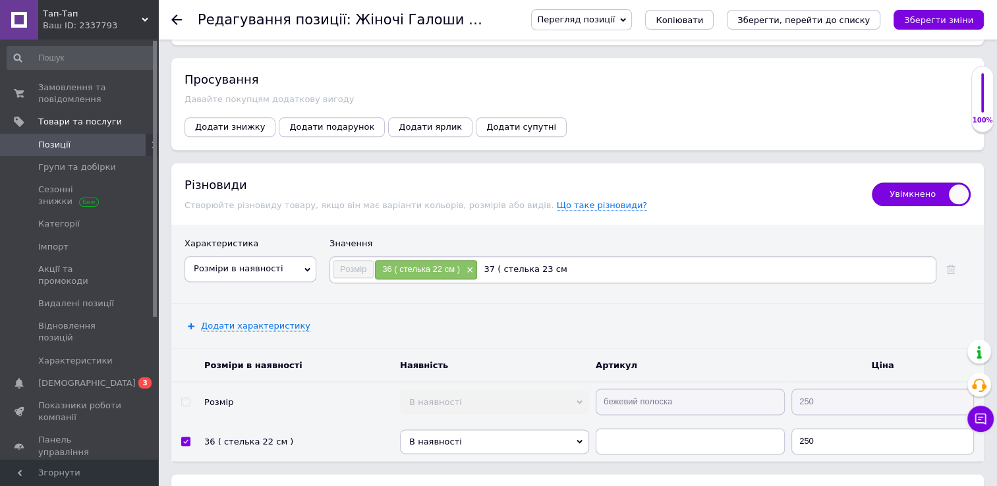
type input "37 ( стелька 23 см )"
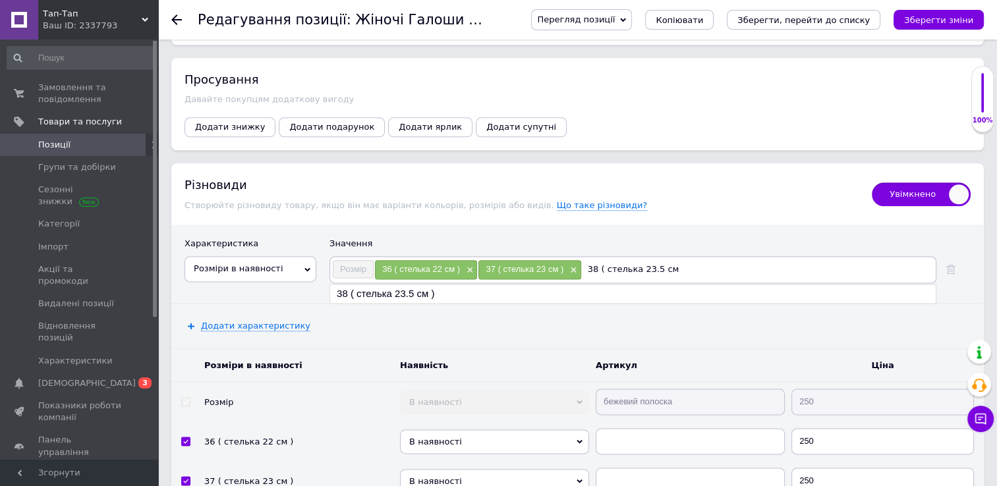
type input "38 ( стелька 23.5 см )"
type input "39 ( стелька 24.5 см )"
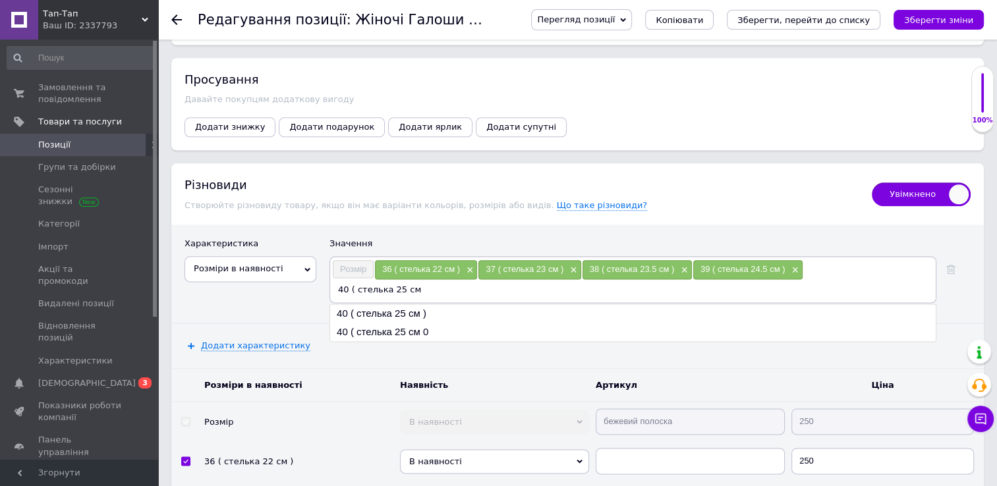
type input "40 ( стелька 25 см )"
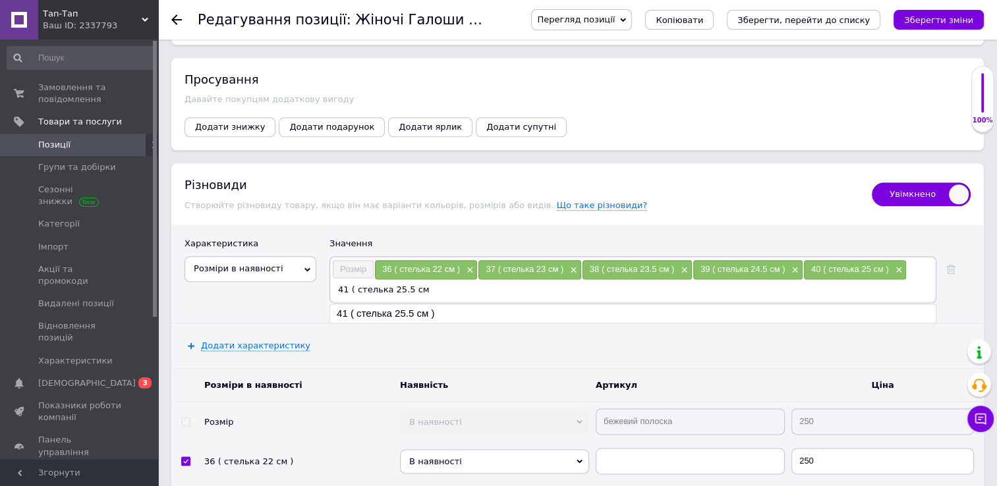
type input "41 ( стелька 25.5 см )"
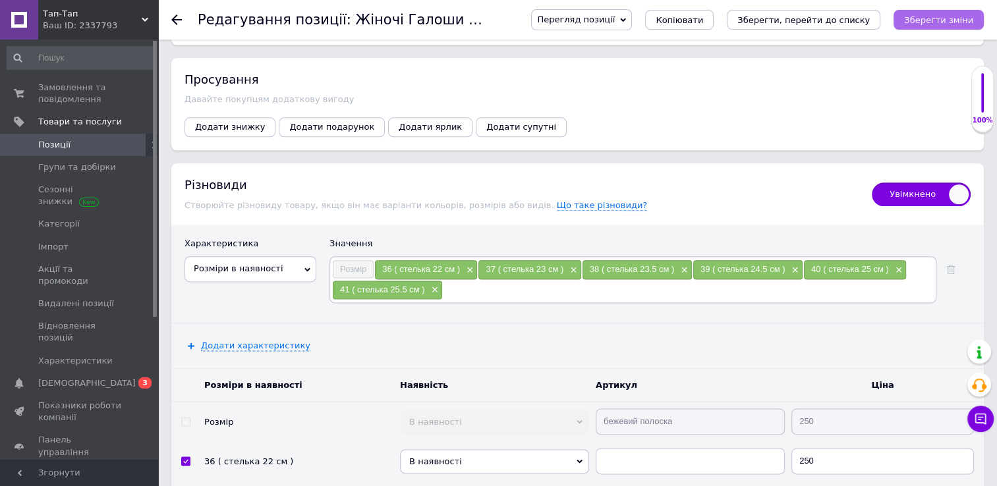
click at [935, 12] on button "Зберегти зміни" at bounding box center [938, 20] width 90 height 20
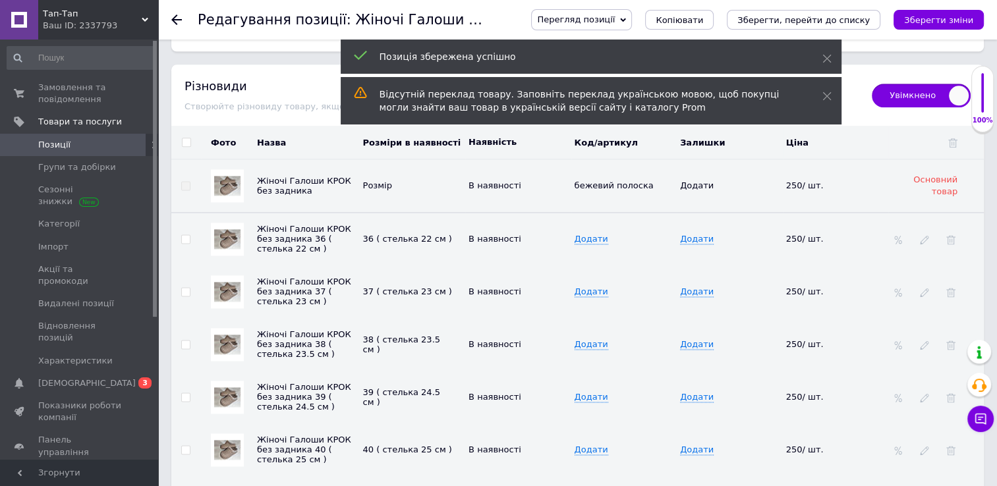
scroll to position [1692, 0]
click at [692, 233] on span "Додати" at bounding box center [697, 238] width 34 height 11
click at [692, 229] on input at bounding box center [724, 239] width 97 height 20
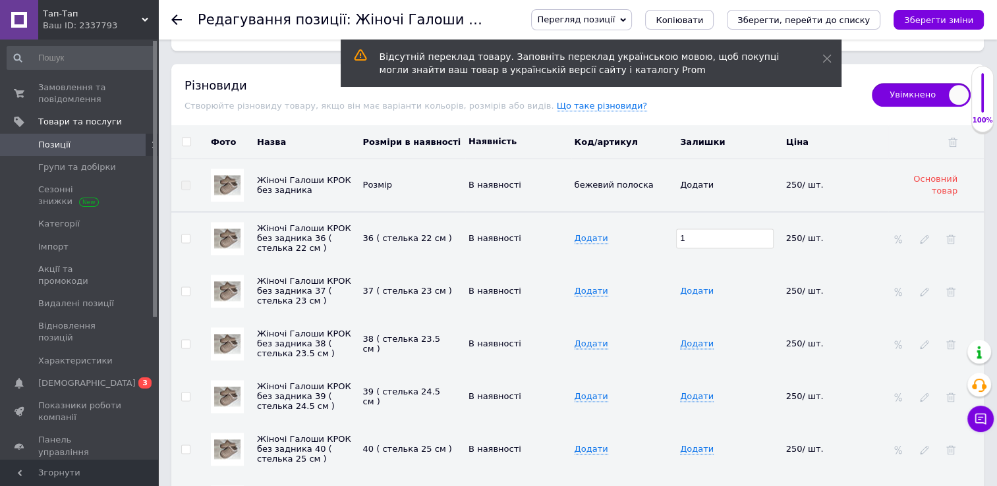
type input "1"
click at [690, 286] on span "Додати" at bounding box center [697, 291] width 34 height 11
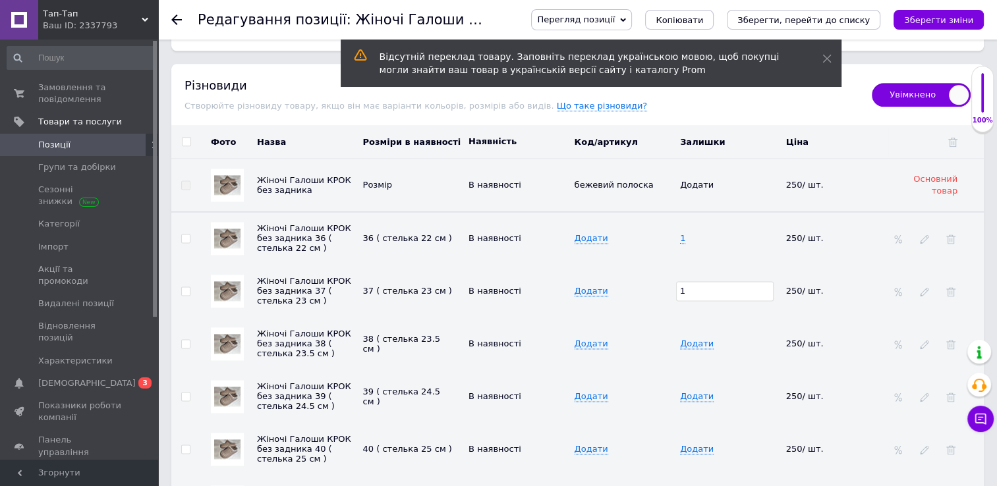
click at [690, 281] on input "1" at bounding box center [724, 291] width 97 height 20
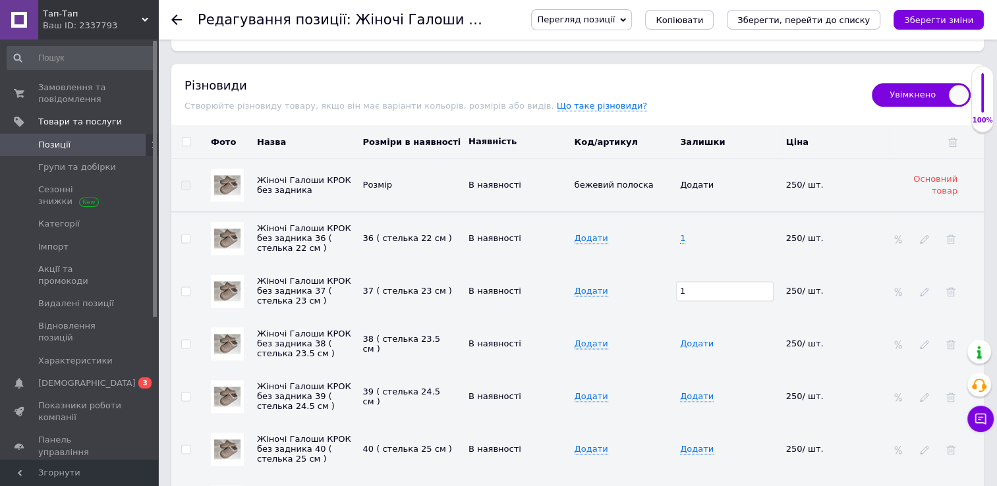
type input "1"
click at [690, 339] on span "Додати" at bounding box center [697, 344] width 34 height 11
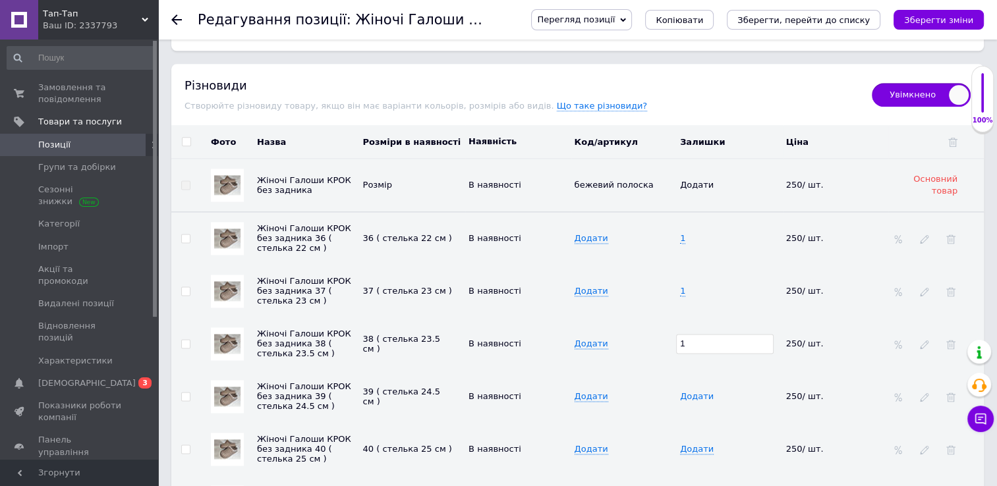
type input "1"
click at [696, 391] on span "Додати" at bounding box center [697, 396] width 34 height 11
type input "1"
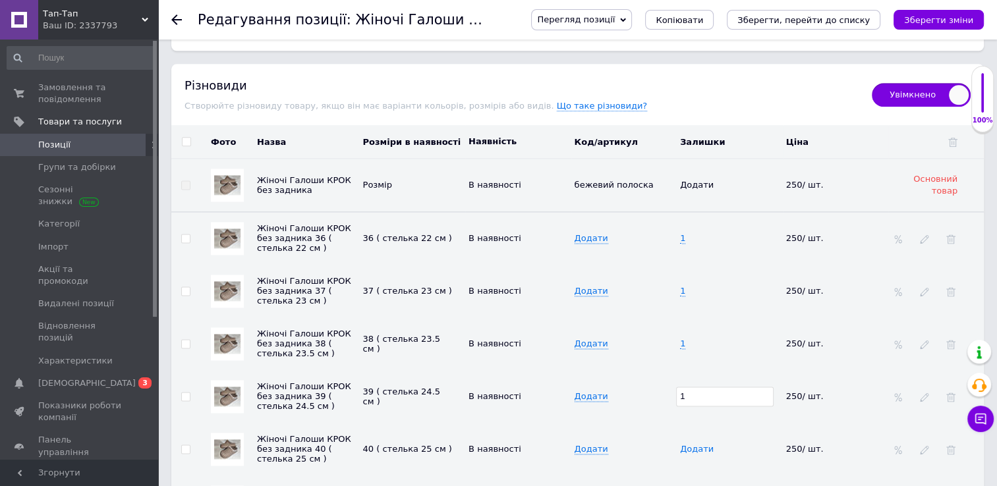
click at [693, 444] on span "Додати" at bounding box center [697, 449] width 34 height 11
click at [693, 439] on input at bounding box center [724, 449] width 97 height 20
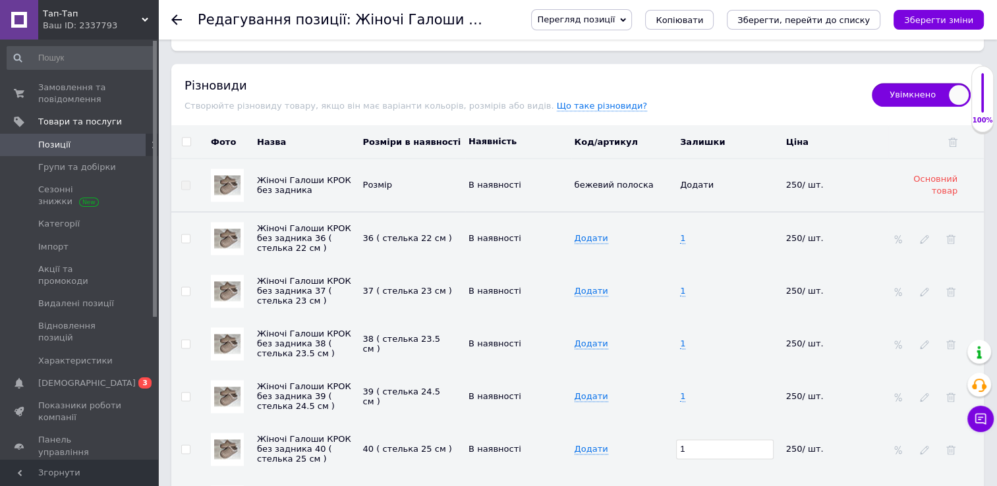
type input "1"
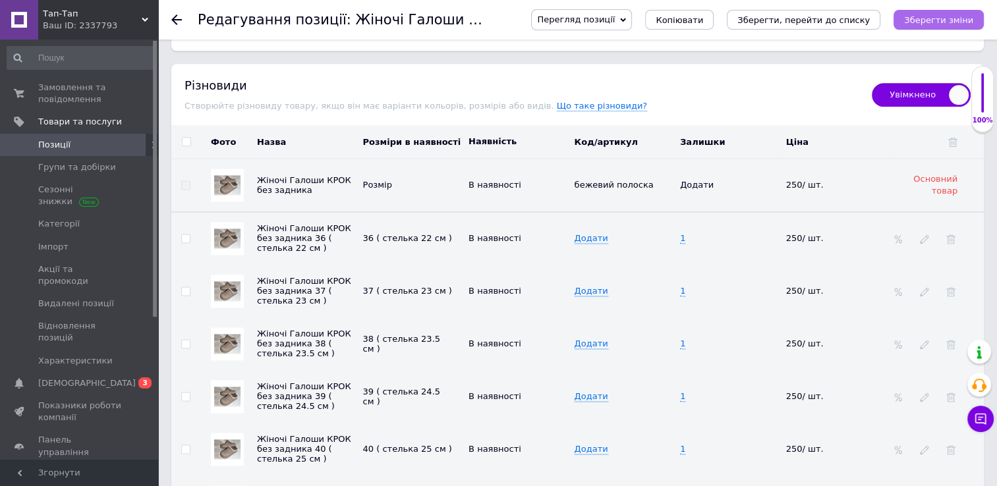
click at [938, 17] on icon "Зберегти зміни" at bounding box center [938, 20] width 69 height 10
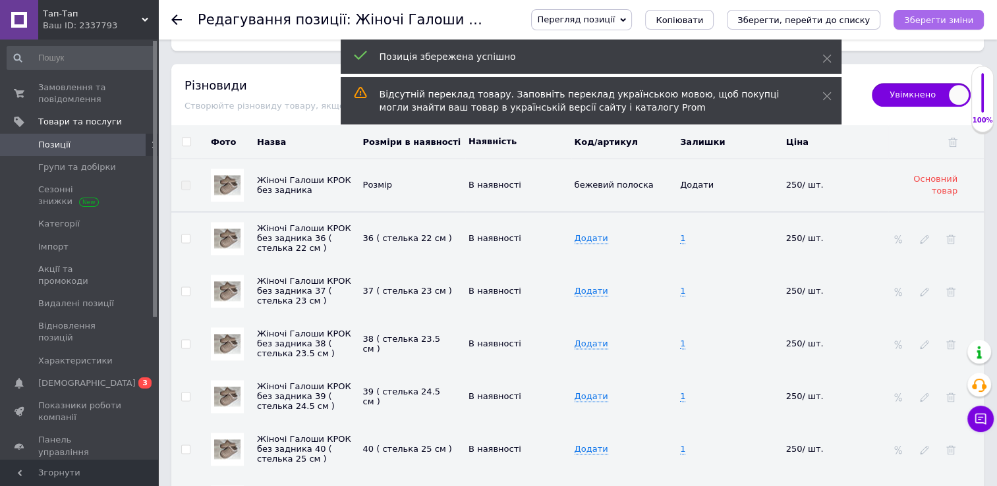
click at [938, 17] on icon "Зберегти зміни" at bounding box center [938, 20] width 69 height 10
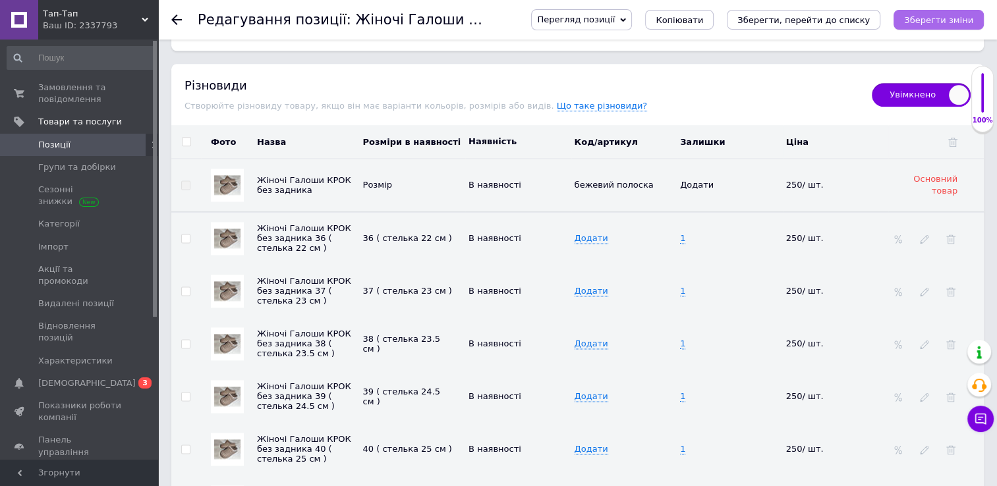
click at [930, 22] on icon "Зберегти зміни" at bounding box center [938, 20] width 69 height 10
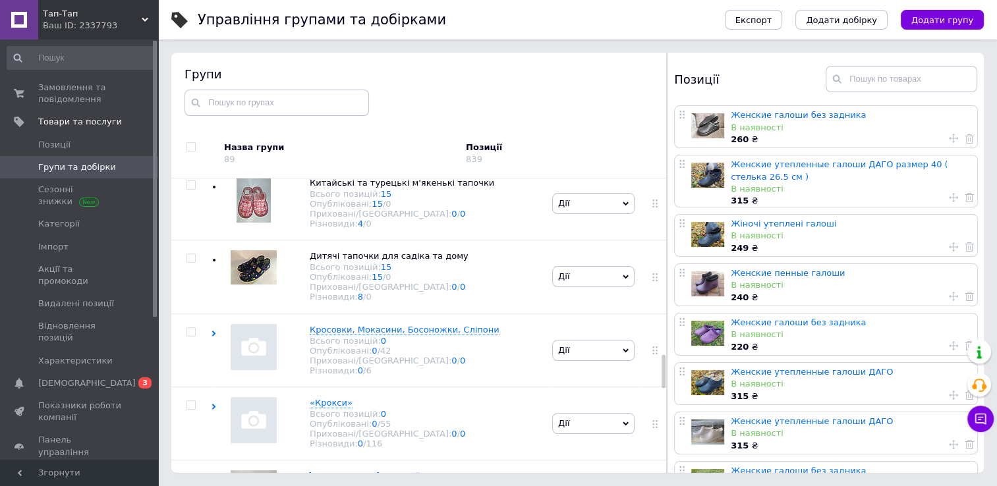
scroll to position [1564, 0]
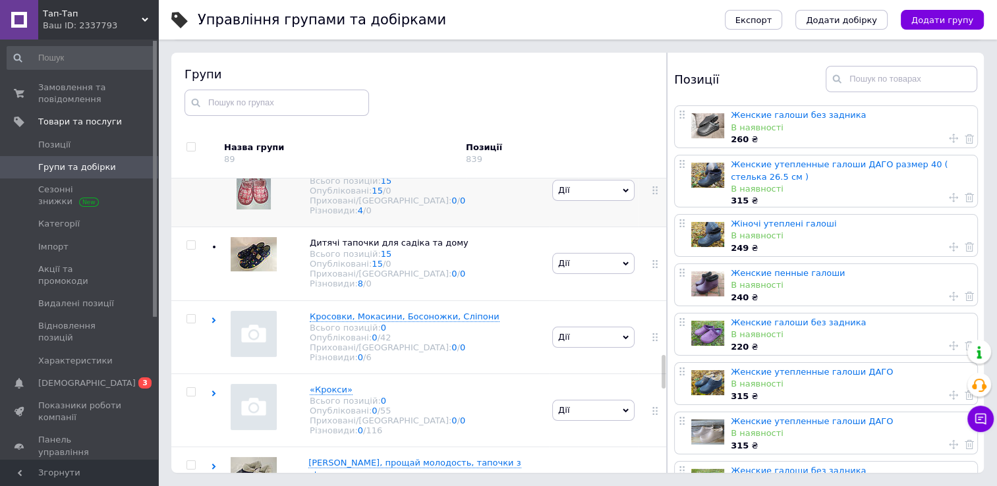
click at [369, 175] on span "Китайські та турецькі м'якенькі тапочки" at bounding box center [402, 170] width 184 height 10
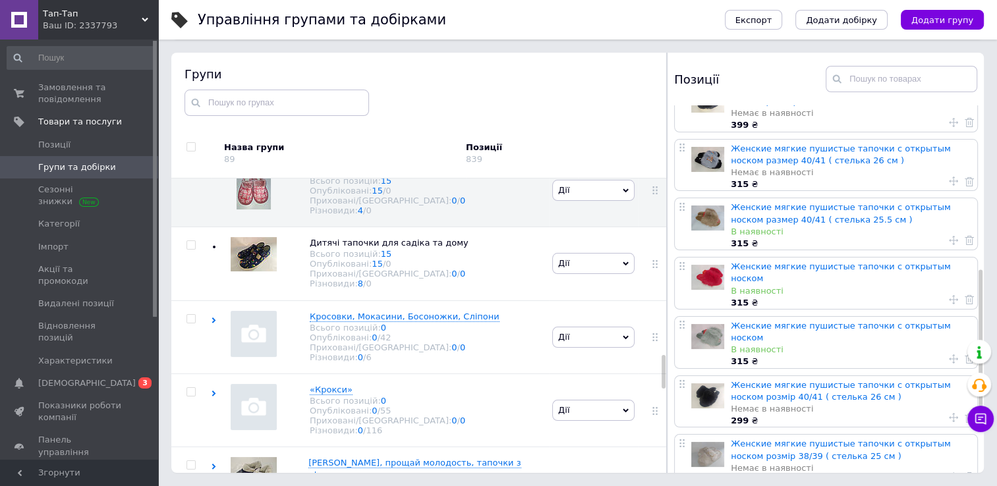
scroll to position [383, 0]
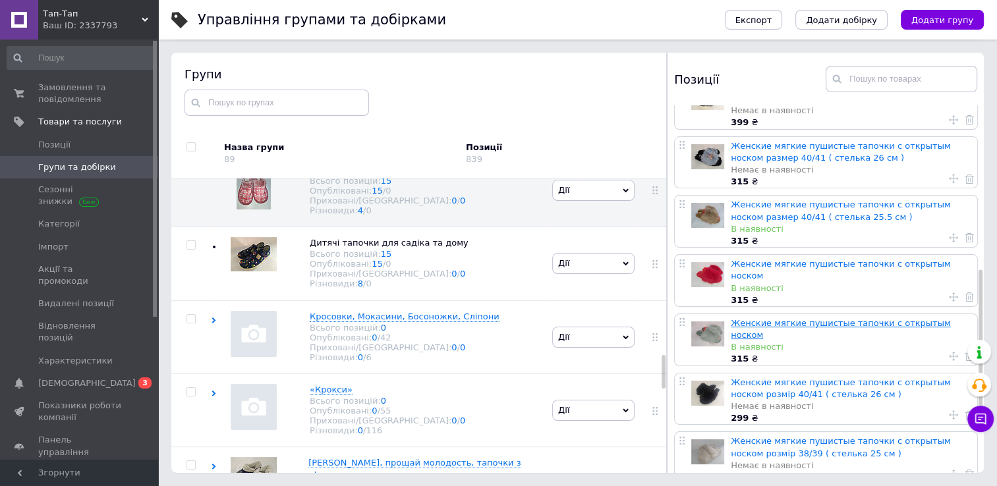
click at [788, 318] on link "Женские мягкие пушистые тапочки с открытым носком" at bounding box center [840, 329] width 220 height 22
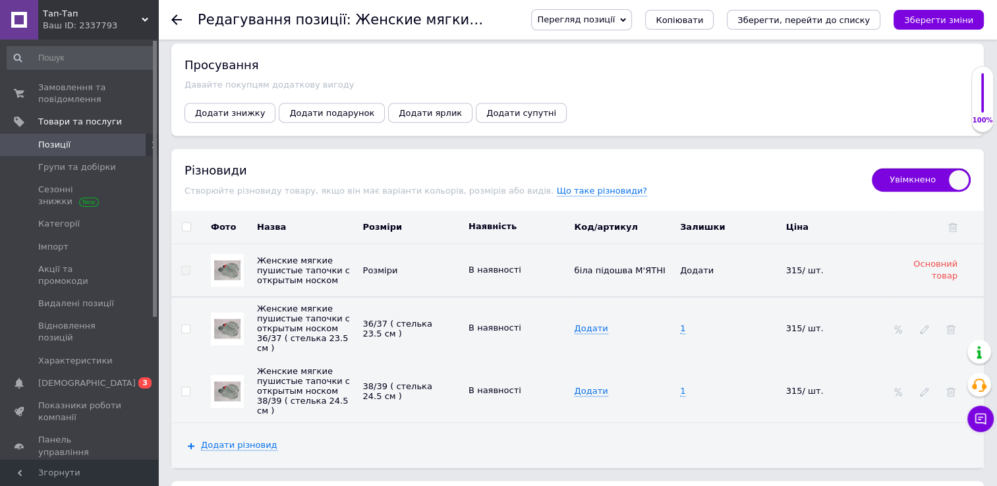
scroll to position [1807, 0]
click at [949, 387] on use at bounding box center [950, 391] width 9 height 9
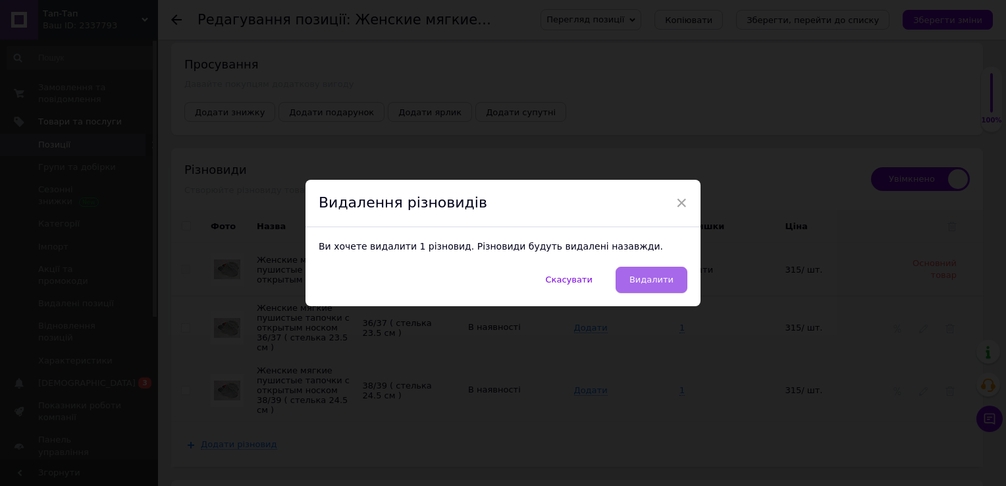
click at [653, 281] on span "Видалити" at bounding box center [652, 280] width 44 height 10
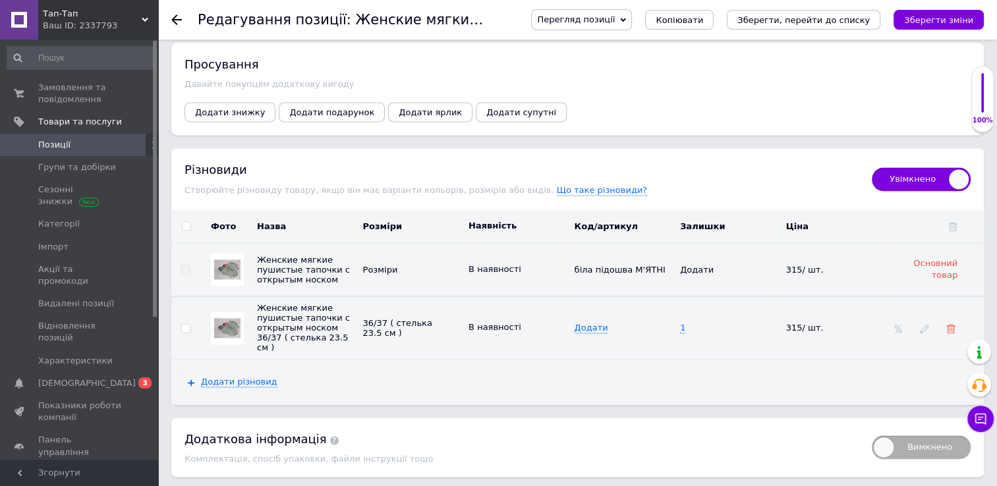
click at [950, 324] on icon at bounding box center [950, 328] width 9 height 9
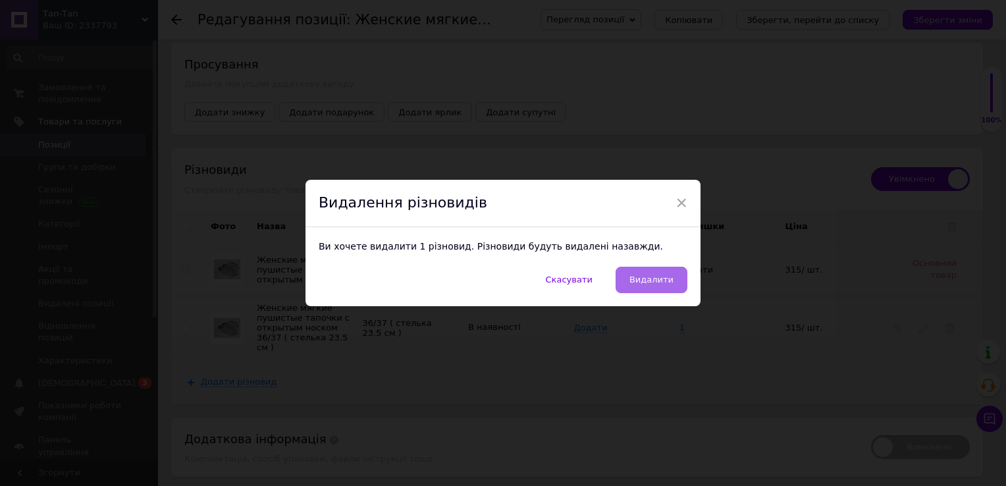
click at [663, 289] on button "Видалити" at bounding box center [652, 280] width 72 height 26
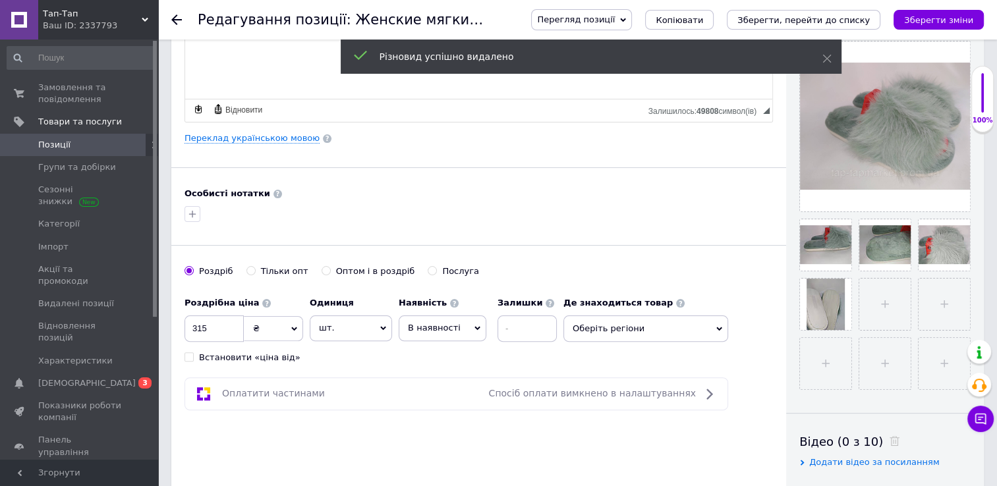
scroll to position [0, 0]
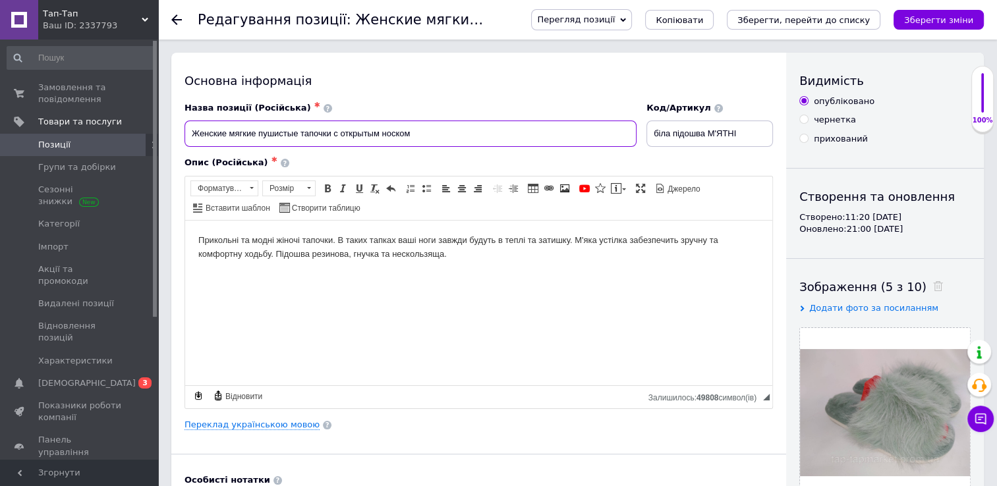
click at [418, 133] on input "Женские мягкие пушистые тапочки с открытым носком" at bounding box center [410, 134] width 452 height 26
type input "Женские мягкие пушистые тапочки с открытым носком размер 36/37 ( стелька 23.5 с…"
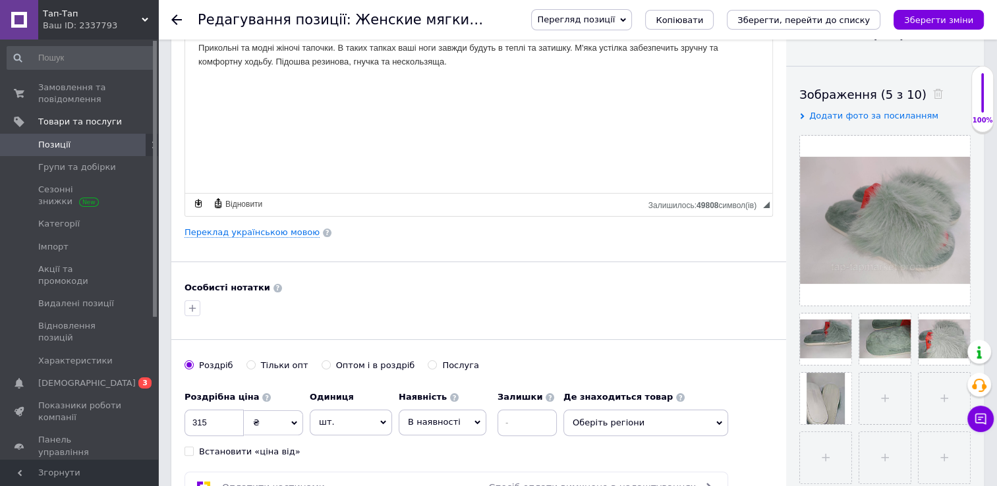
scroll to position [194, 0]
click at [516, 410] on input at bounding box center [526, 421] width 59 height 26
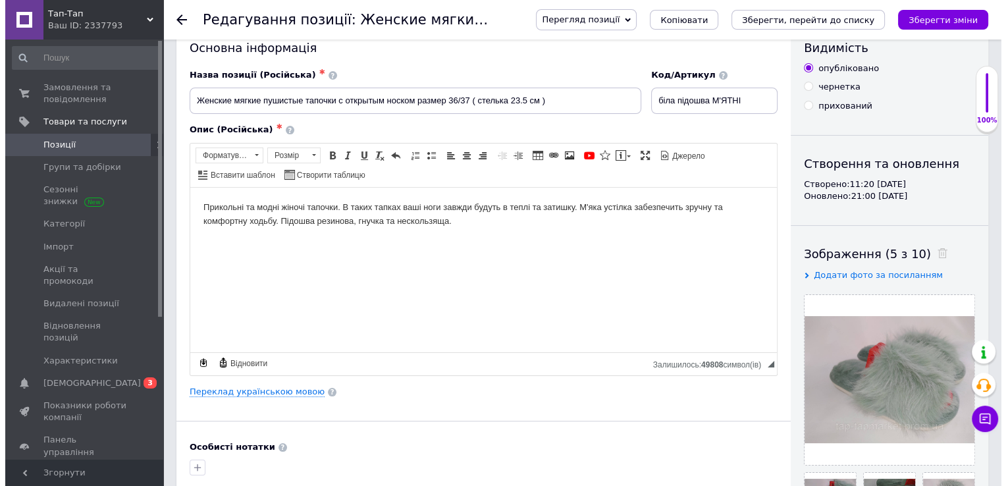
scroll to position [28, 0]
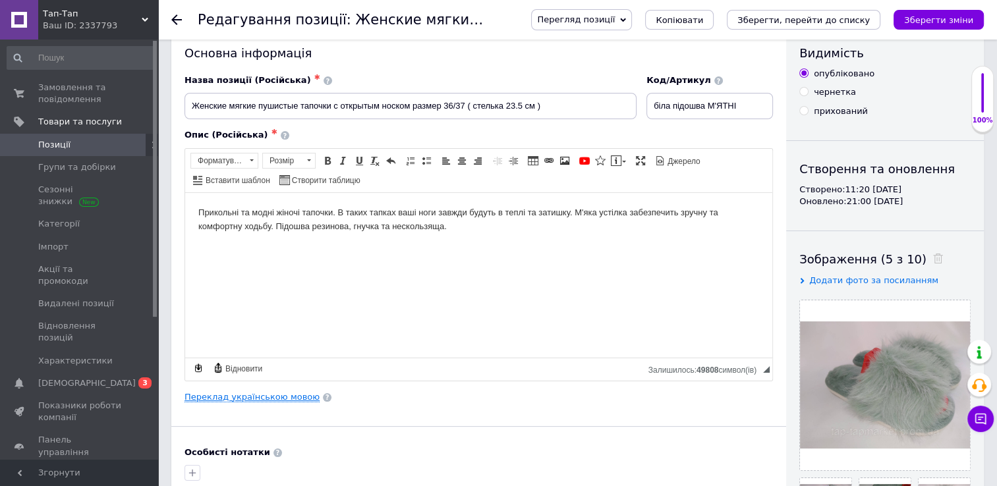
type input "1"
click at [288, 392] on link "Переклад українською мовою" at bounding box center [251, 397] width 135 height 11
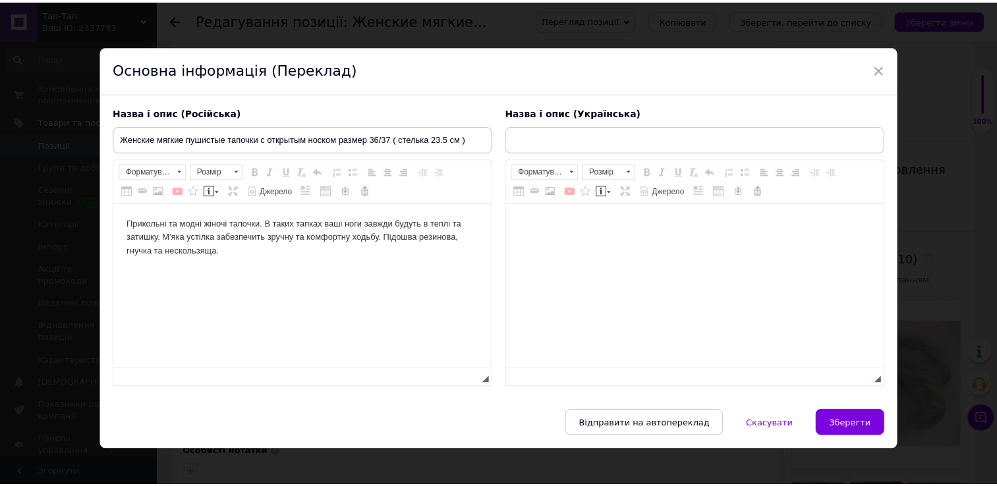
scroll to position [0, 0]
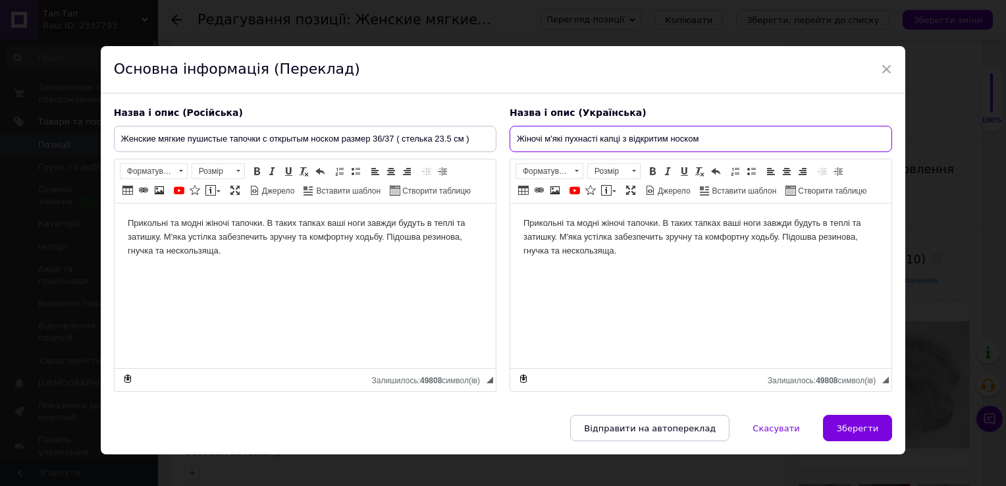
click at [730, 142] on input "Жіночі м'які пухнасті капці з відкритим носком" at bounding box center [701, 139] width 383 height 26
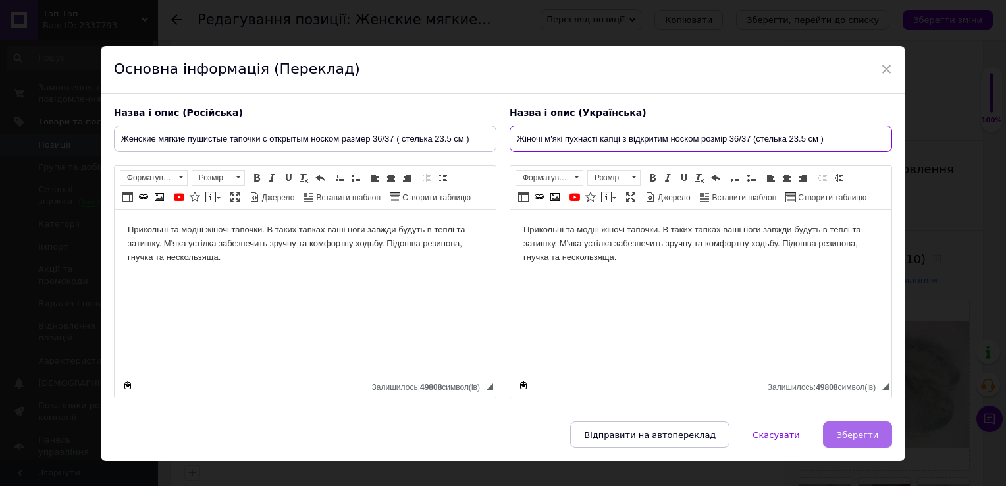
type input "Жіночі м'які пухнасті капці з відкритим носком розмір 36/37 (стелька 23.5 см )"
click at [856, 423] on button "Зберегти" at bounding box center [857, 435] width 69 height 26
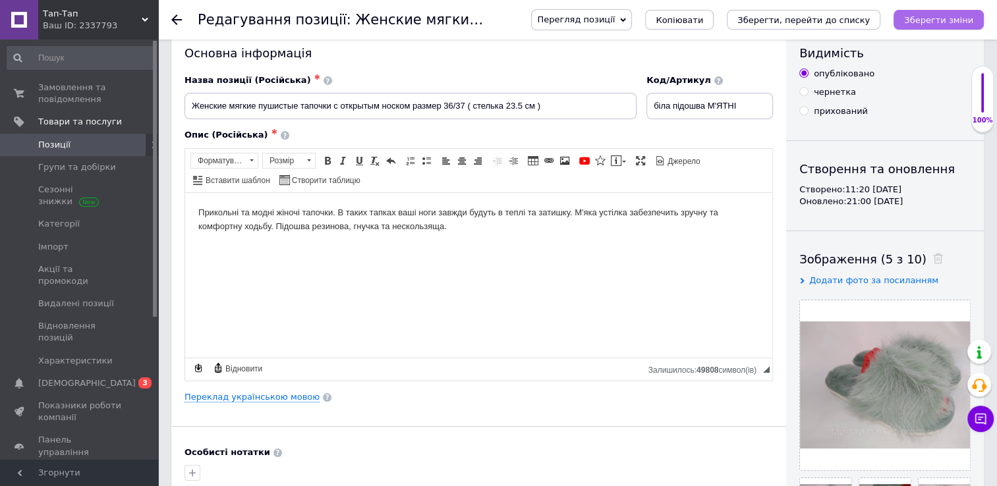
click at [927, 21] on icon "Зберегти зміни" at bounding box center [938, 20] width 69 height 10
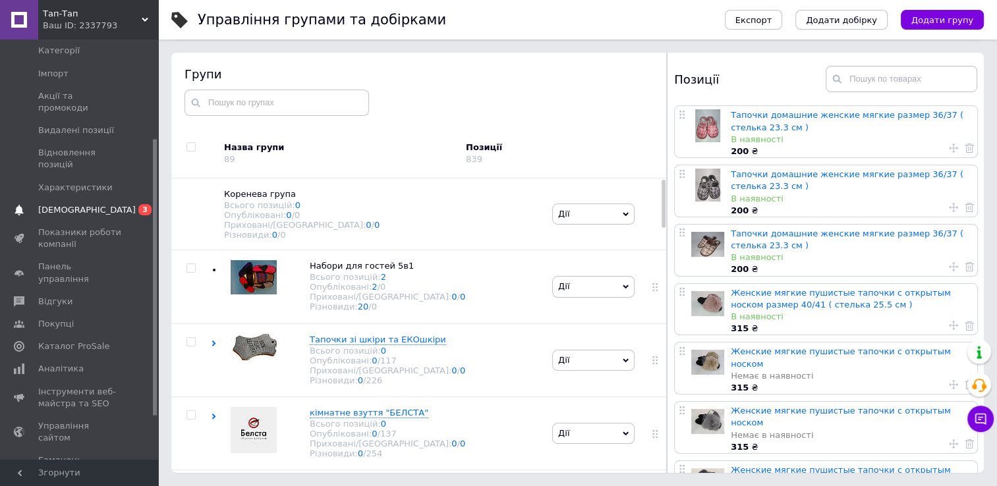
scroll to position [179, 0]
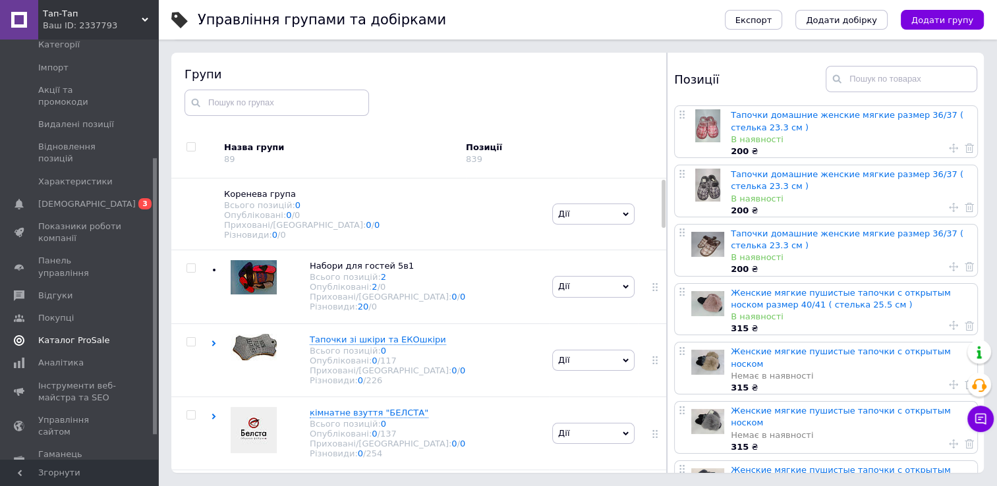
click at [61, 335] on span "Каталог ProSale" at bounding box center [73, 341] width 71 height 12
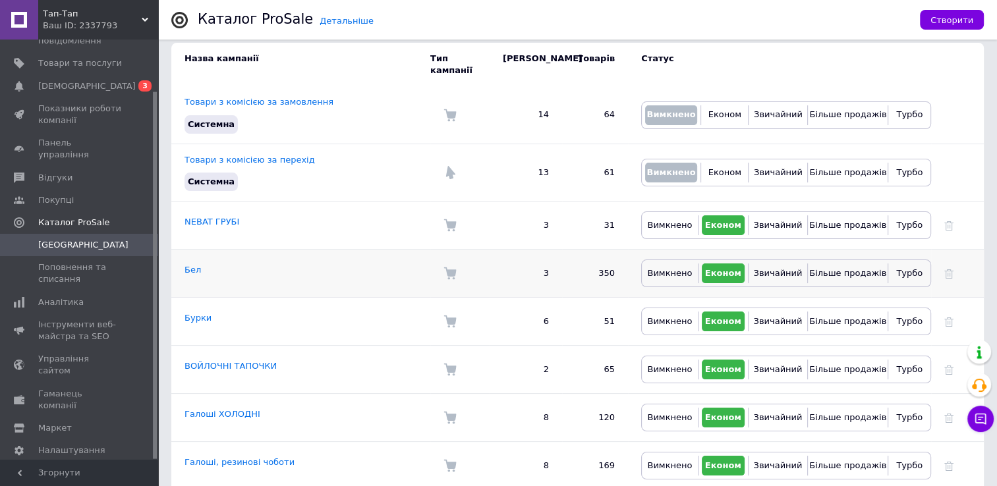
scroll to position [134, 0]
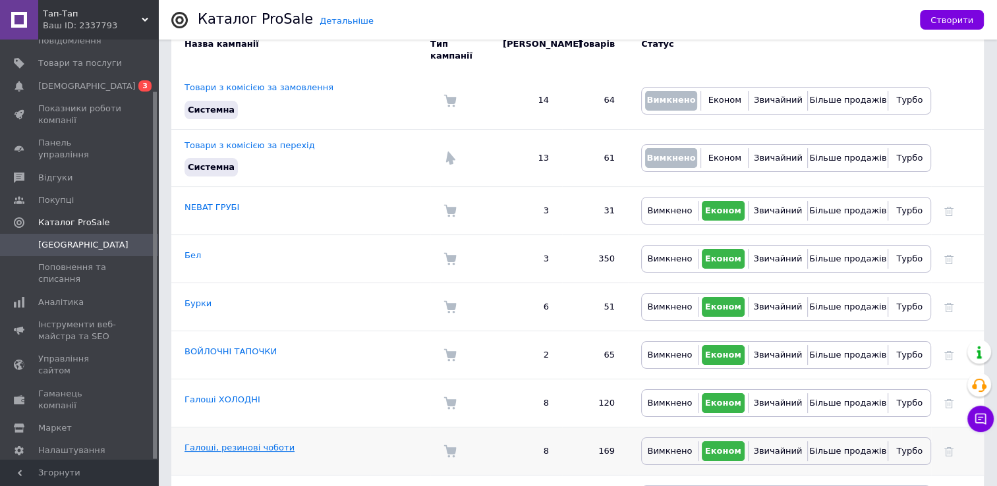
click at [223, 443] on link "Галоші, резинові чоботи" at bounding box center [239, 448] width 110 height 10
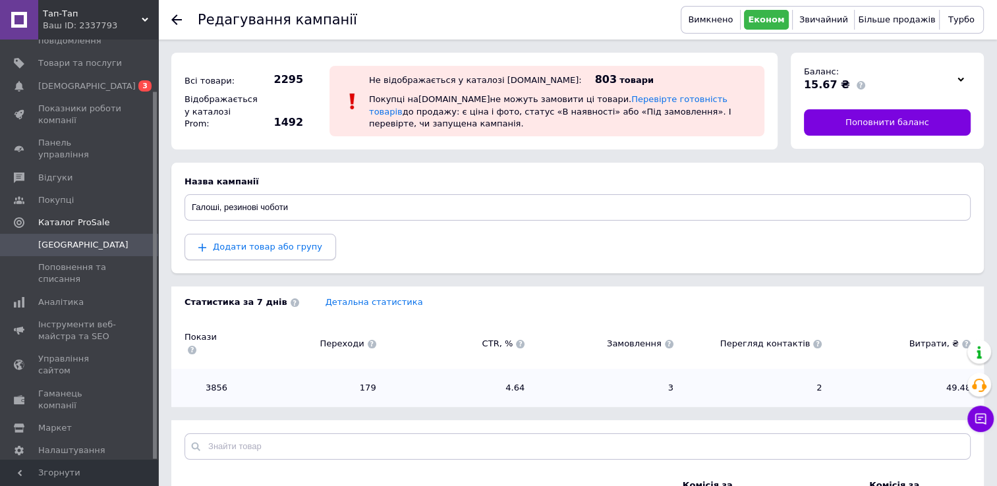
click at [264, 242] on span "Додати товар або групу" at bounding box center [267, 247] width 109 height 10
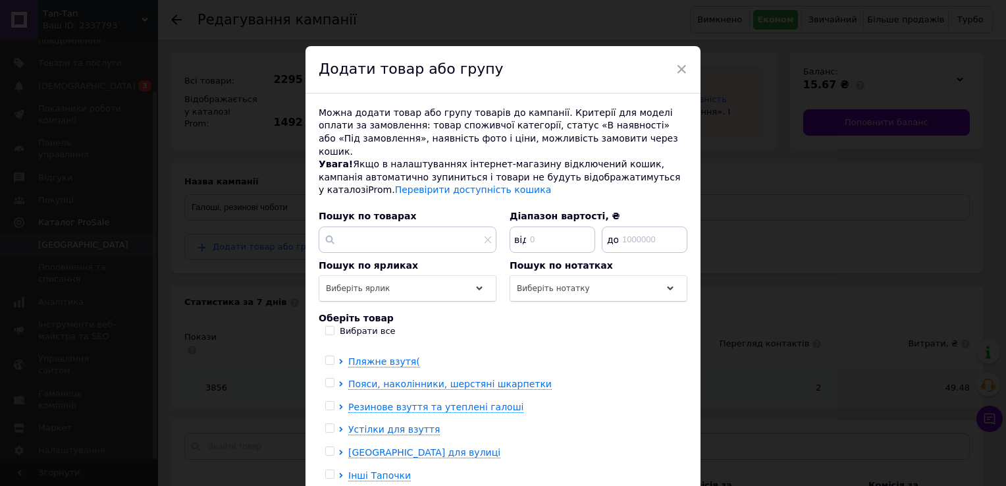
scroll to position [61, 0]
click at [356, 401] on span "Резинове взуття та утеплені галоші" at bounding box center [435, 406] width 175 height 11
click at [352, 424] on input "checkbox" at bounding box center [352, 428] width 9 height 9
checkbox input "true"
click at [352, 447] on input "checkbox" at bounding box center [352, 451] width 9 height 9
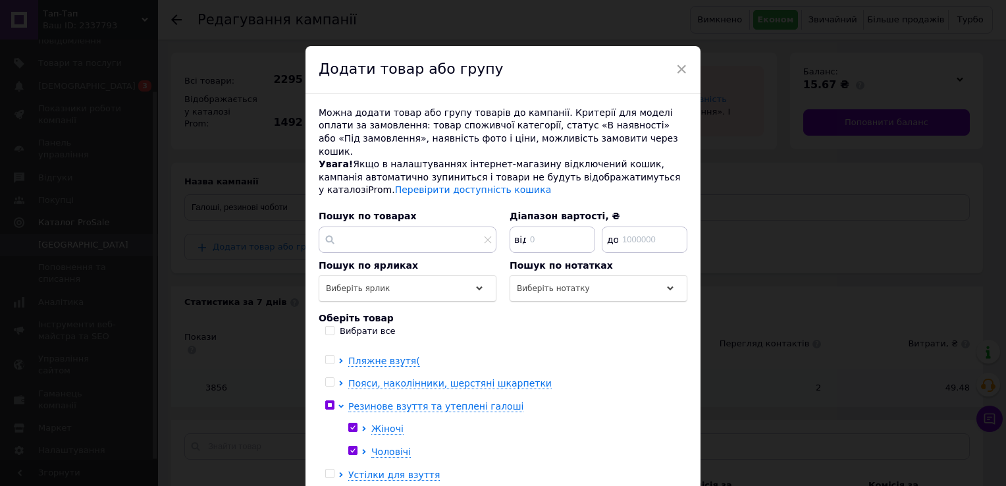
checkbox input "true"
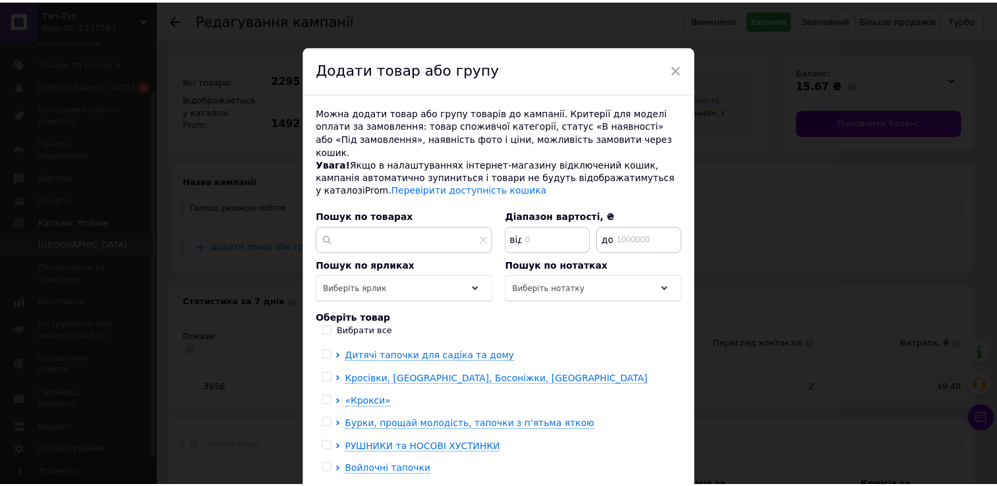
scroll to position [190, 0]
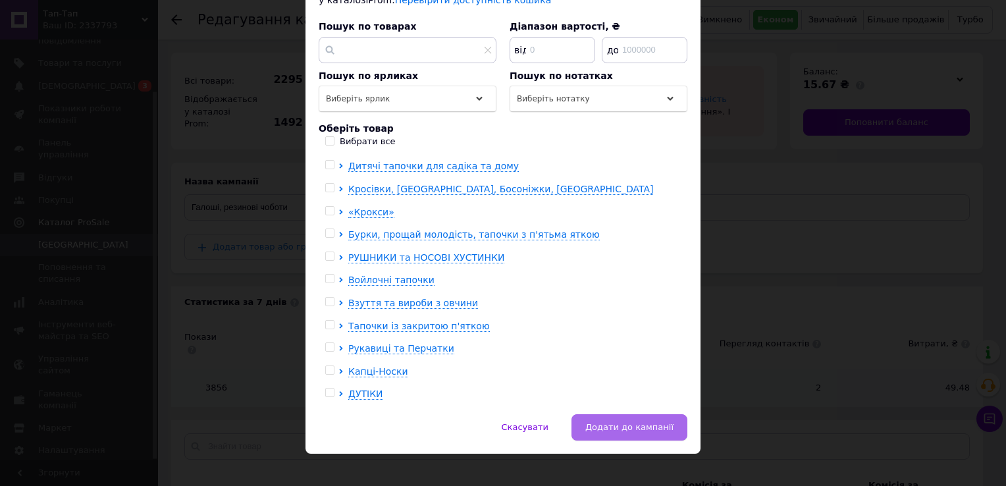
click at [624, 422] on span "Додати до кампанії" at bounding box center [630, 427] width 88 height 10
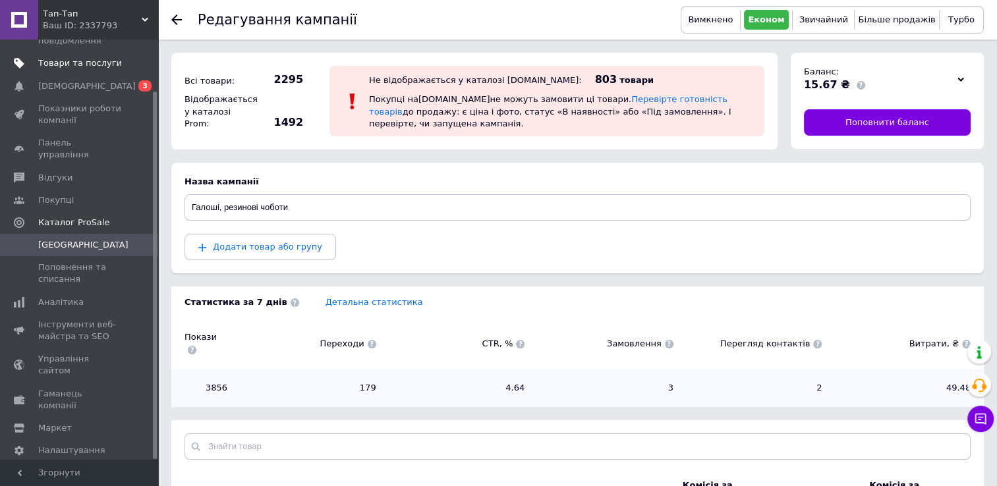
scroll to position [0, 0]
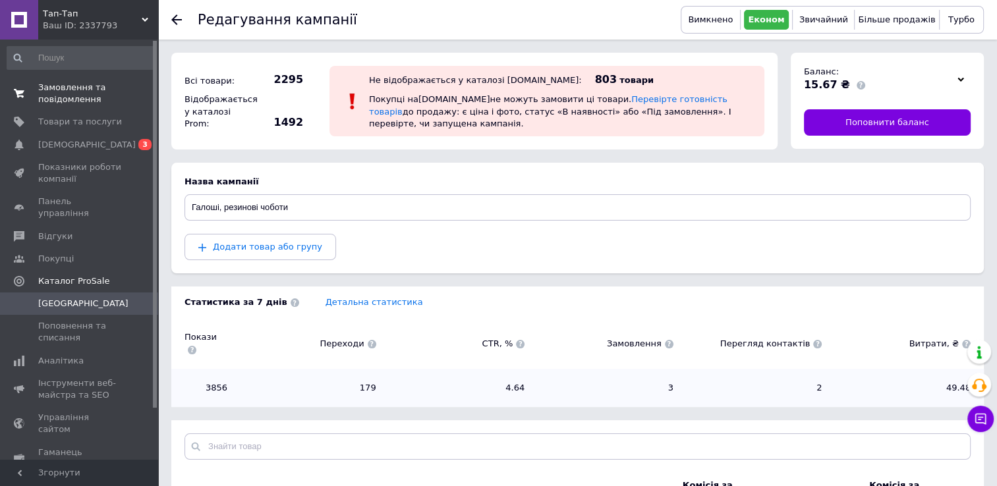
click at [58, 88] on span "Замовлення та повідомлення" at bounding box center [80, 94] width 84 height 24
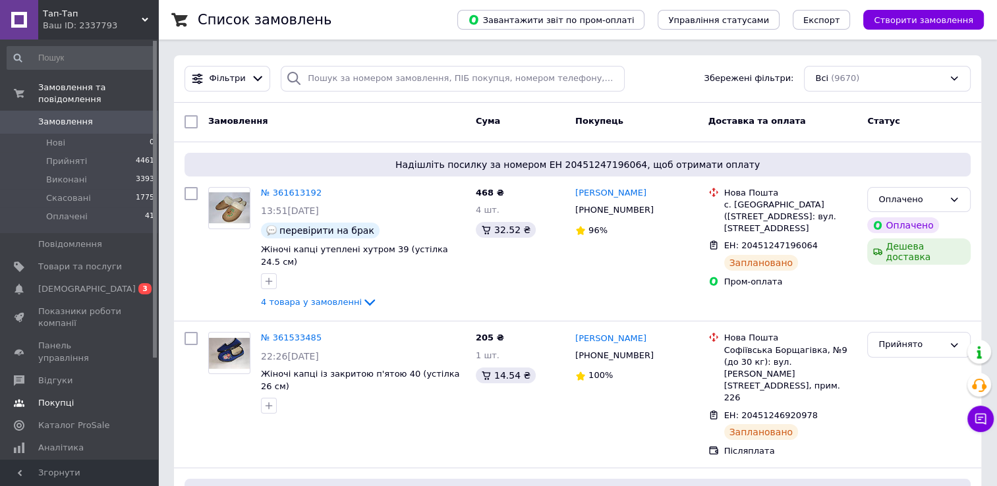
scroll to position [69, 0]
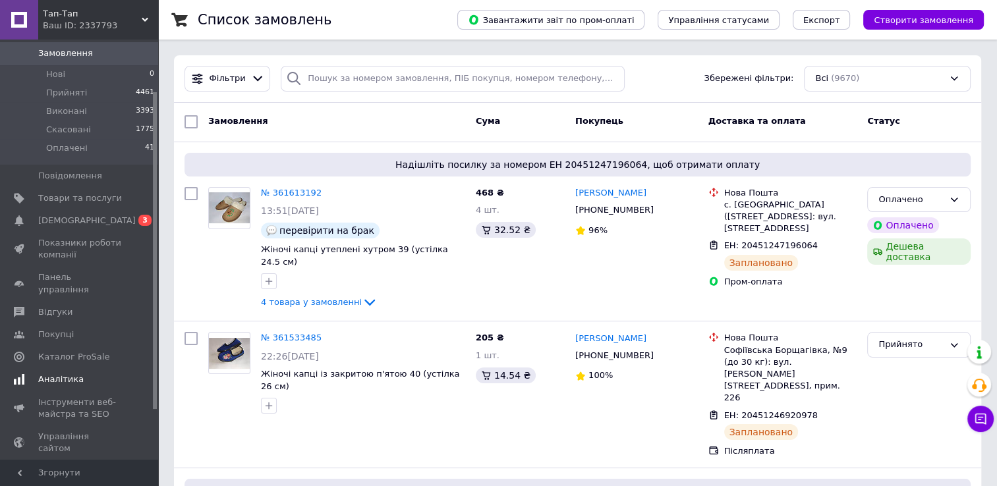
click at [55, 373] on span "Аналітика" at bounding box center [60, 379] width 45 height 12
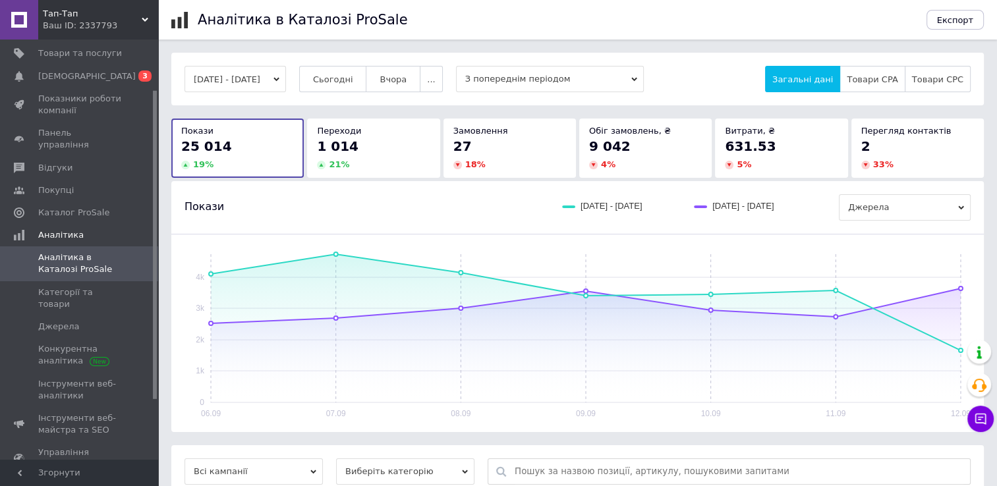
click at [279, 77] on icon "button" at bounding box center [276, 79] width 6 height 6
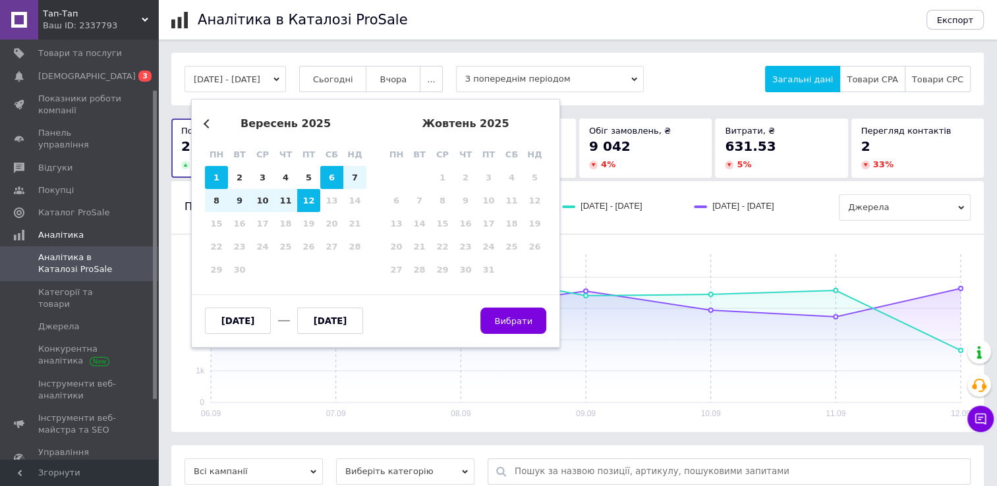
click at [208, 182] on div "1" at bounding box center [216, 177] width 23 height 23
type input "[DATE]"
click at [306, 203] on div "12" at bounding box center [308, 200] width 23 height 23
type input "[DATE]"
click at [526, 318] on span "Вибрати" at bounding box center [513, 321] width 38 height 10
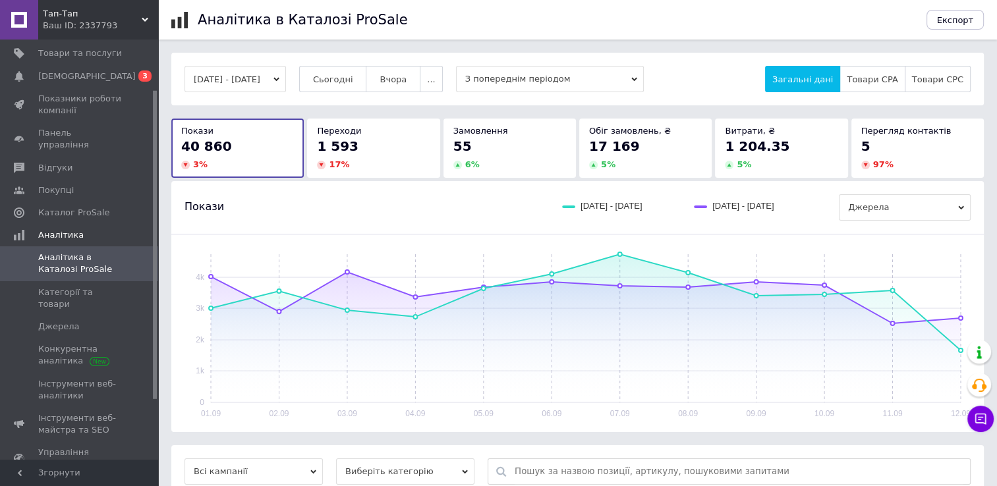
click at [524, 81] on span "З попереднім періодом" at bounding box center [550, 79] width 188 height 26
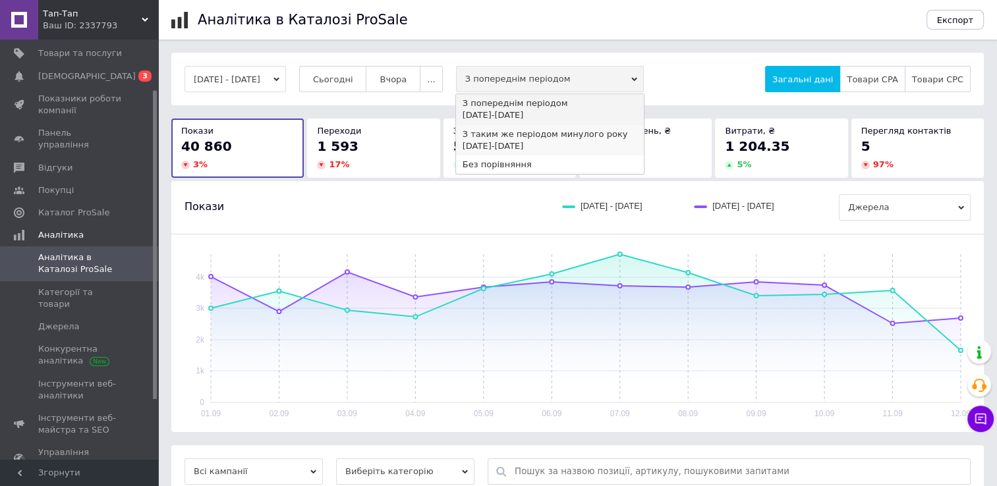
click at [509, 138] on div "З таким же періодом минулого року" at bounding box center [549, 134] width 175 height 12
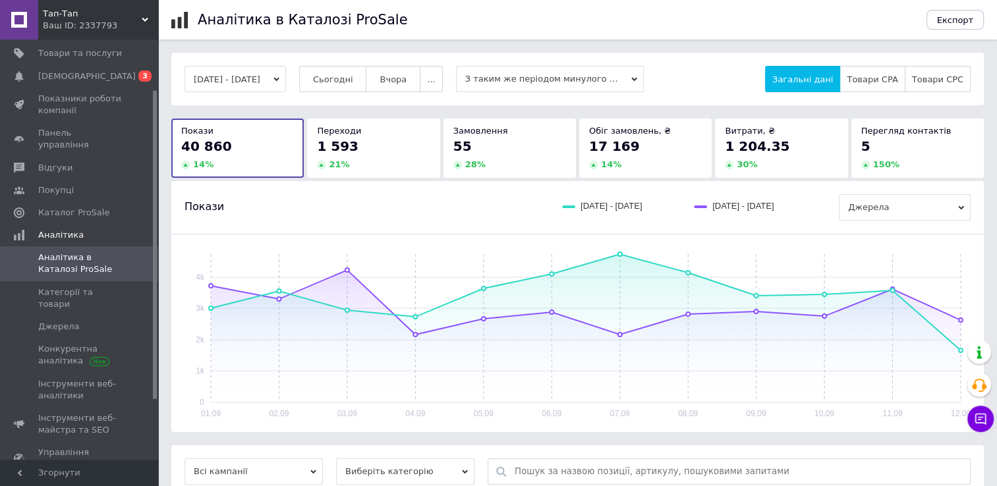
click at [505, 146] on div "55" at bounding box center [509, 146] width 113 height 18
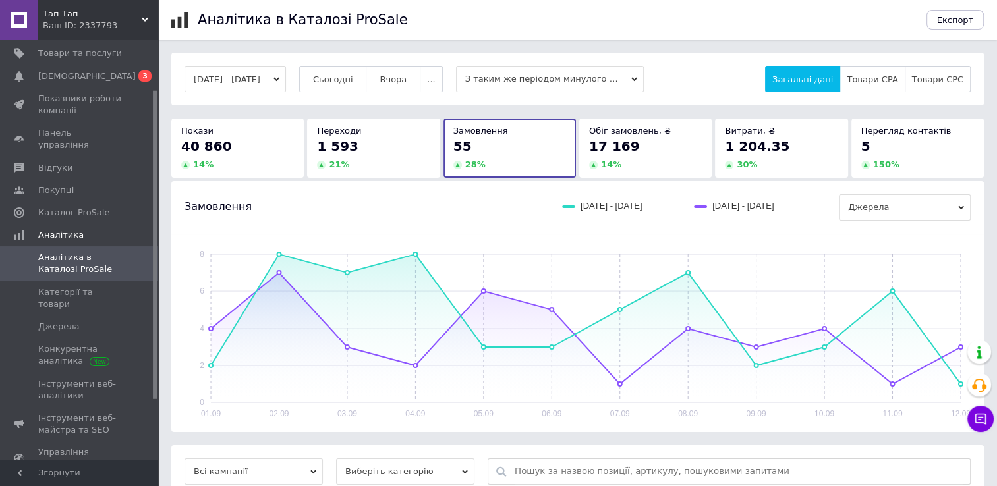
click at [614, 144] on span "17 169" at bounding box center [614, 146] width 51 height 16
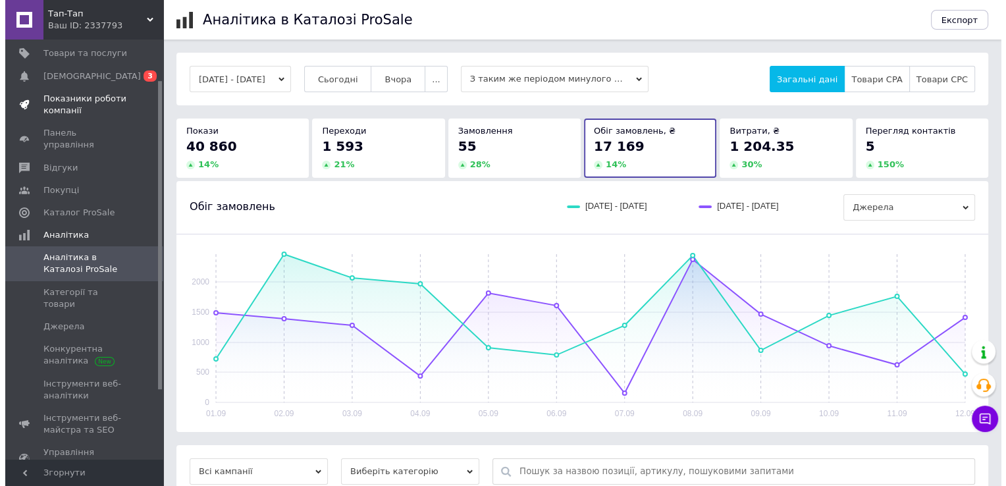
scroll to position [53, 0]
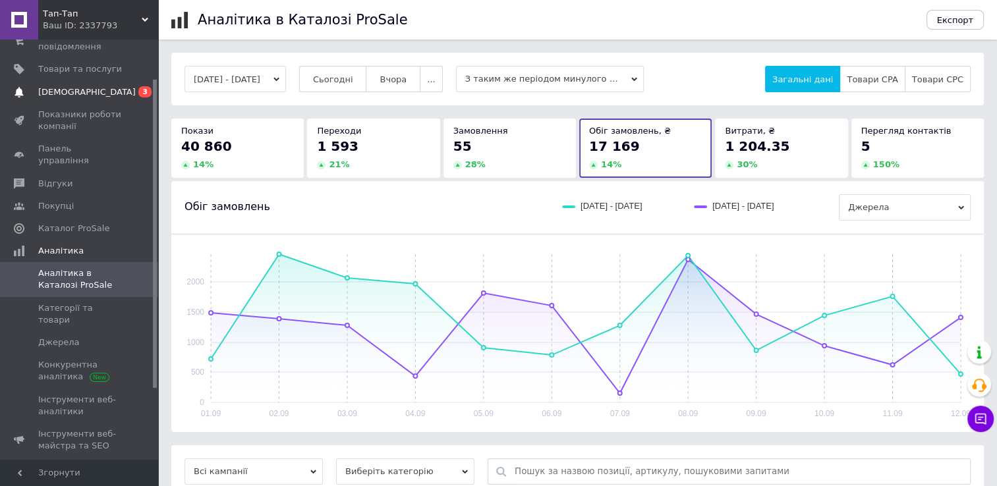
click at [65, 91] on span "[DEMOGRAPHIC_DATA]" at bounding box center [86, 92] width 97 height 12
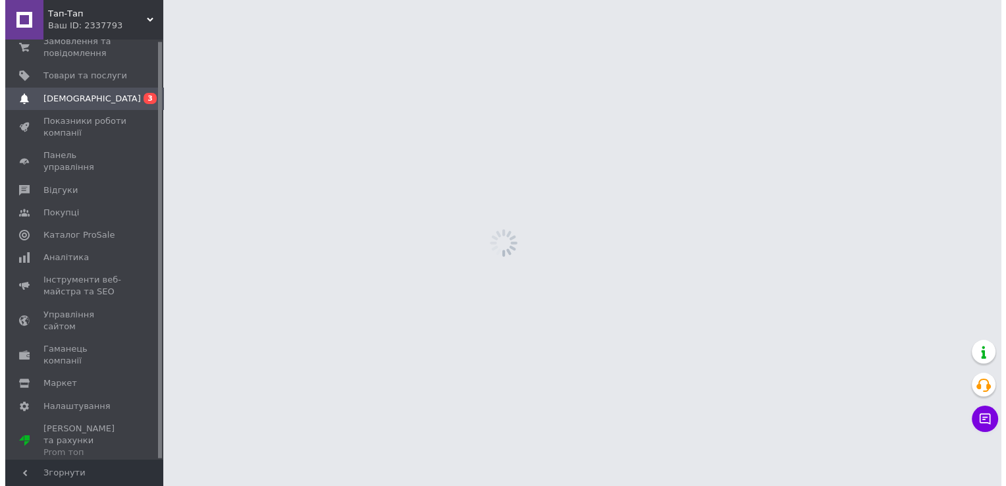
scroll to position [1, 0]
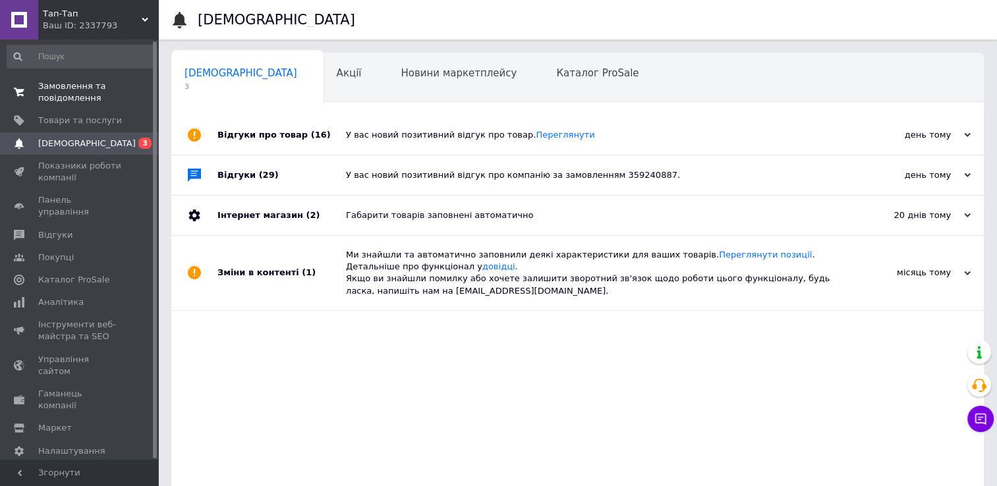
click at [64, 91] on span "Замовлення та повідомлення" at bounding box center [80, 92] width 84 height 24
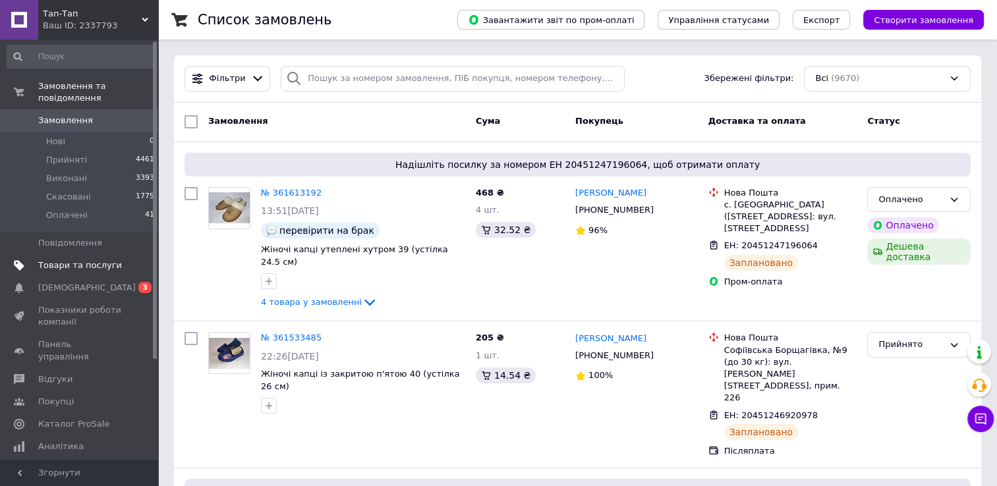
click at [82, 260] on span "Товари та послуги" at bounding box center [80, 266] width 84 height 12
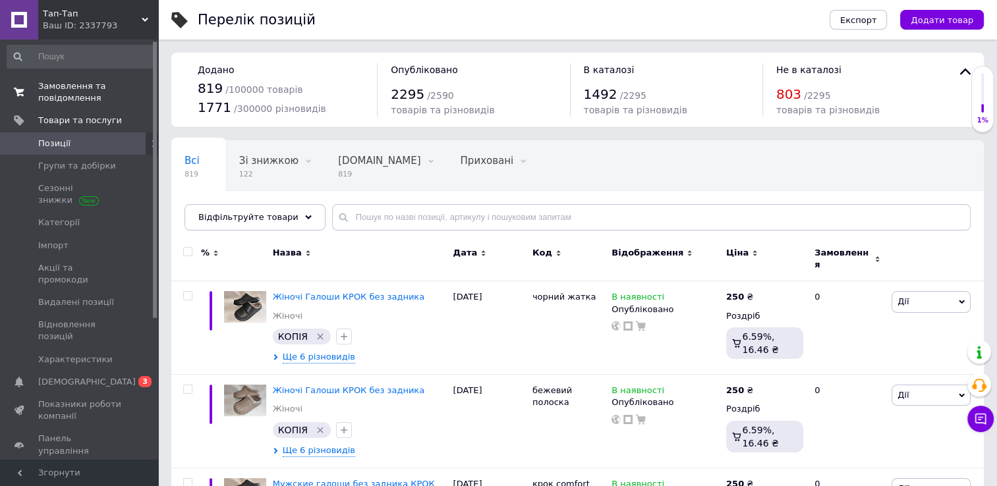
click at [59, 85] on span "Замовлення та повідомлення" at bounding box center [80, 92] width 84 height 24
